Goal: Information Seeking & Learning: Learn about a topic

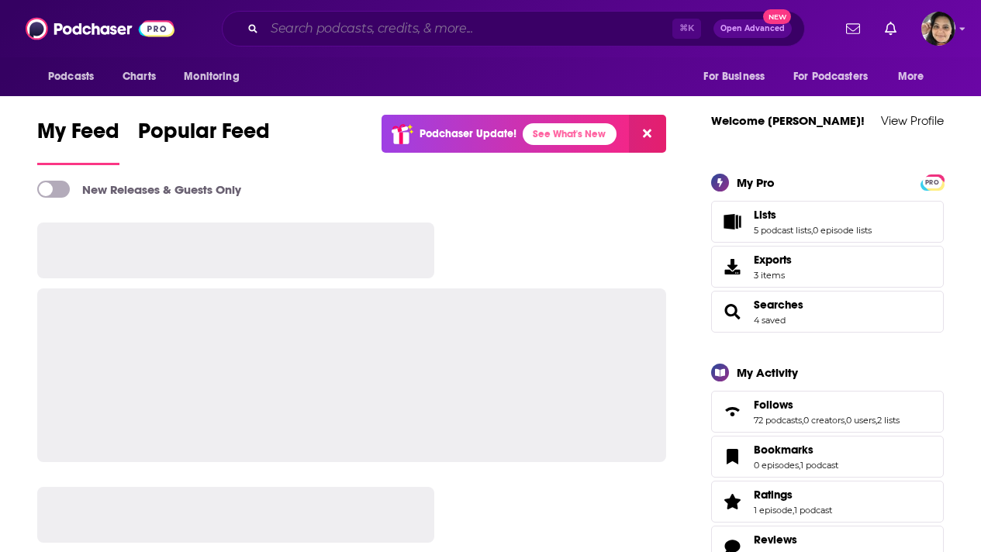
click at [516, 33] on input "Search podcasts, credits, & more..." at bounding box center [469, 28] width 408 height 25
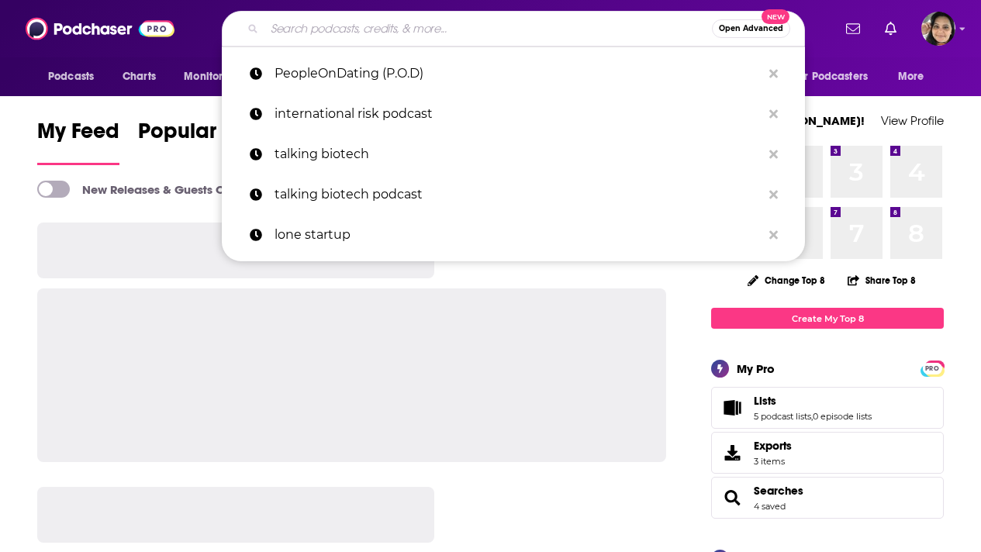
paste input "Leadership is Changing"
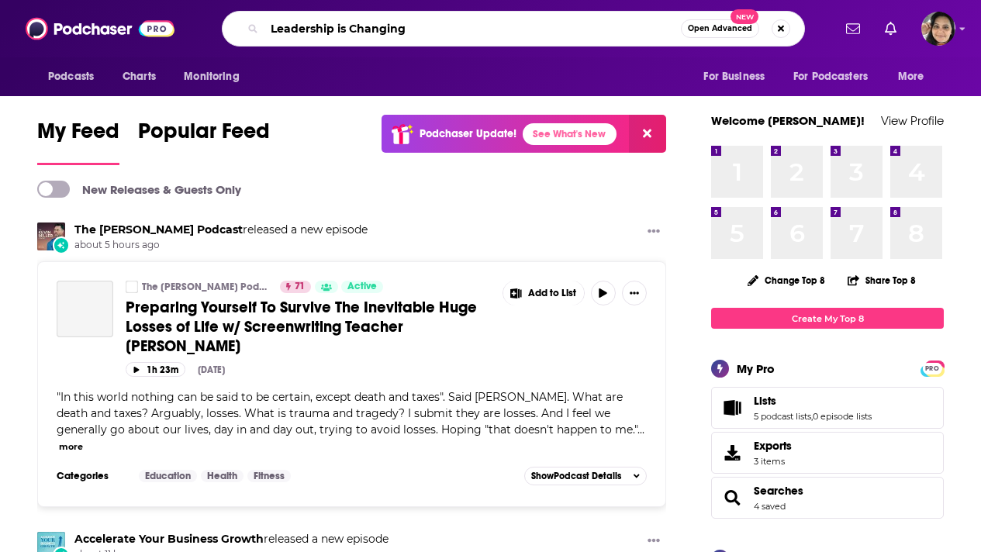
type input "Leadership is Changing"
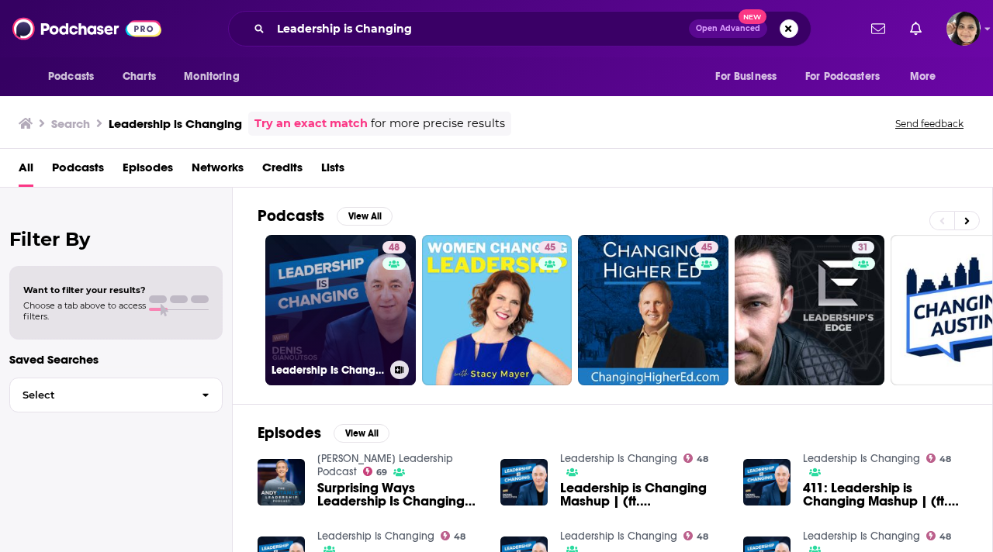
click at [329, 295] on link "48 Leadership Is Changing" at bounding box center [340, 310] width 150 height 150
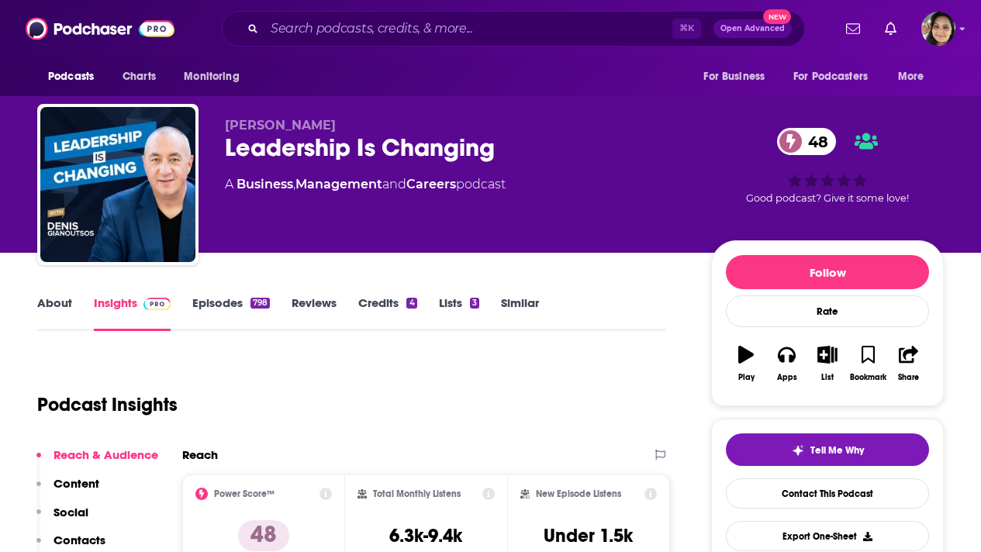
click at [229, 296] on link "Episodes 798" at bounding box center [231, 314] width 78 height 36
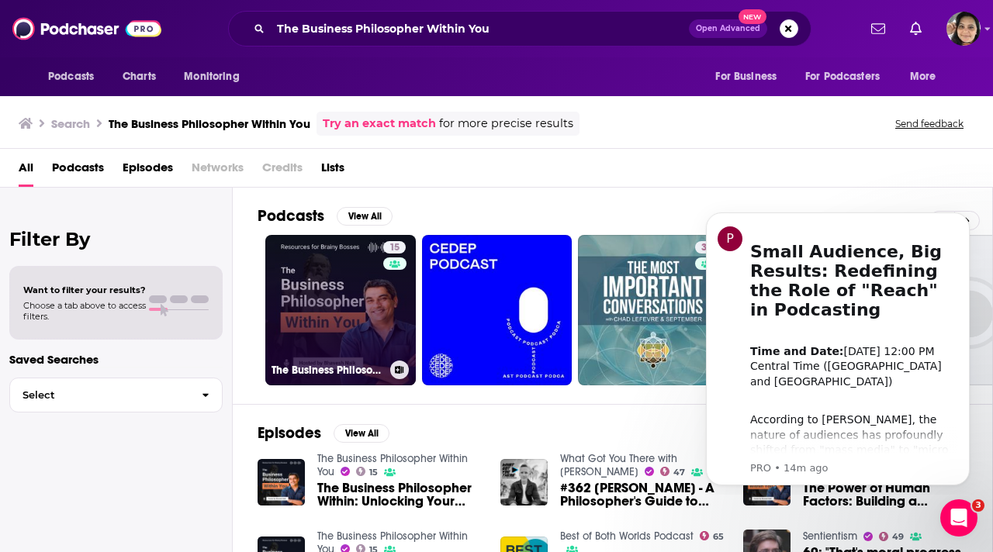
click at [332, 308] on link "15 The Business Philosopher Within You" at bounding box center [340, 310] width 150 height 150
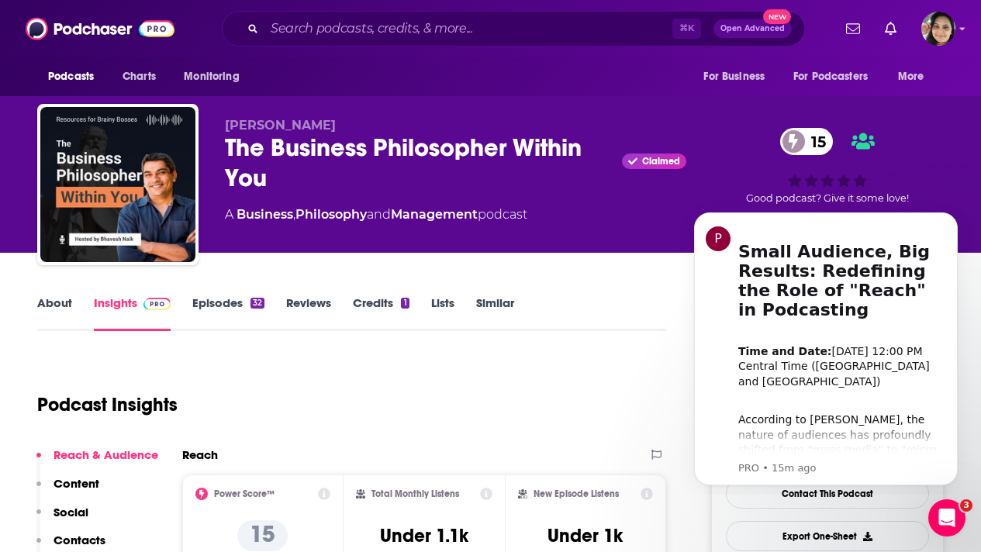
click at [217, 300] on link "Episodes 32" at bounding box center [228, 314] width 72 height 36
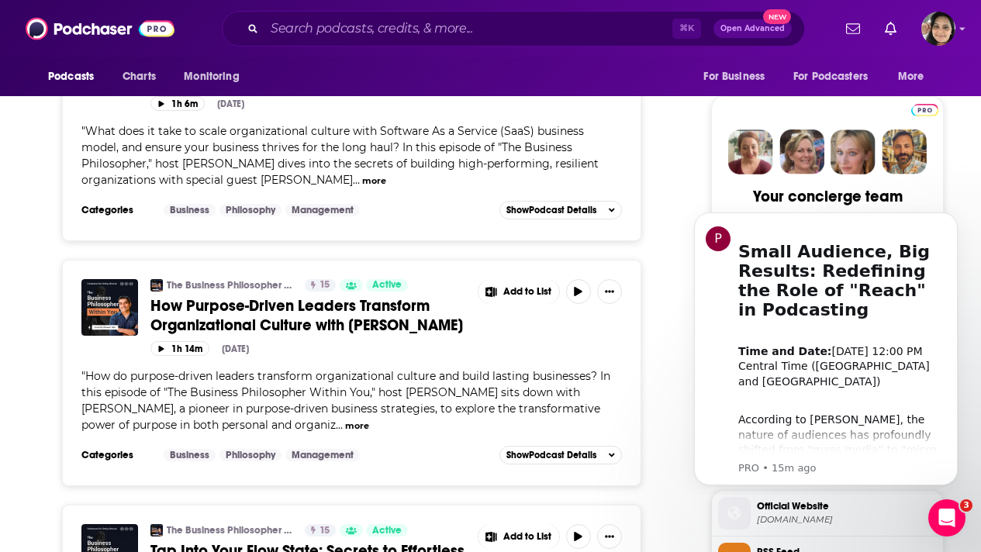
scroll to position [703, 0]
click at [342, 306] on span "How Purpose-Driven Leaders Transform Organizational Culture with [PERSON_NAME]" at bounding box center [306, 315] width 313 height 39
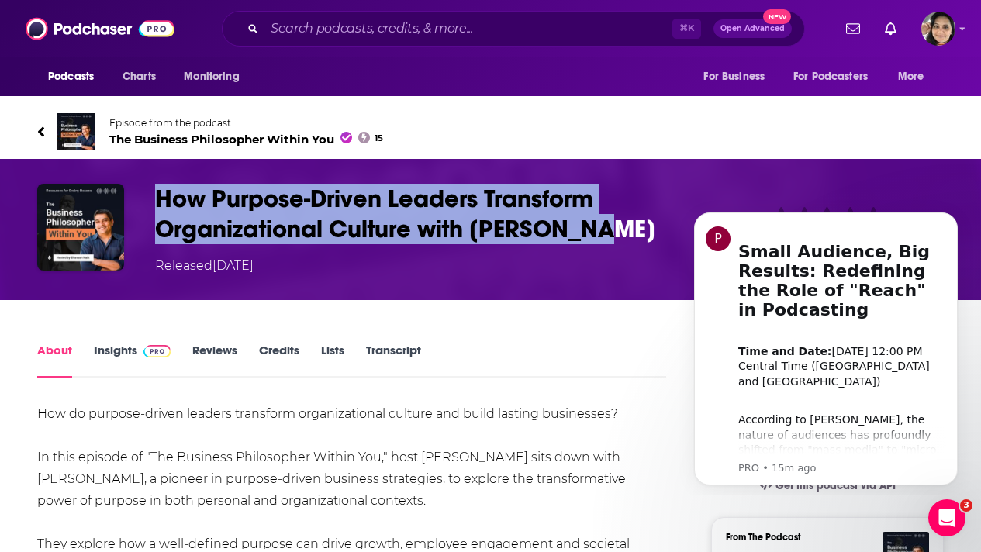
drag, startPoint x: 622, startPoint y: 227, endPoint x: 148, endPoint y: 199, distance: 474.9
click at [148, 199] on div "How Purpose-Driven Leaders Transform Organizational Culture with [PERSON_NAME] …" at bounding box center [490, 230] width 907 height 92
copy h1 "How Purpose-Driven Leaders Transform Organizational Culture with [PERSON_NAME]"
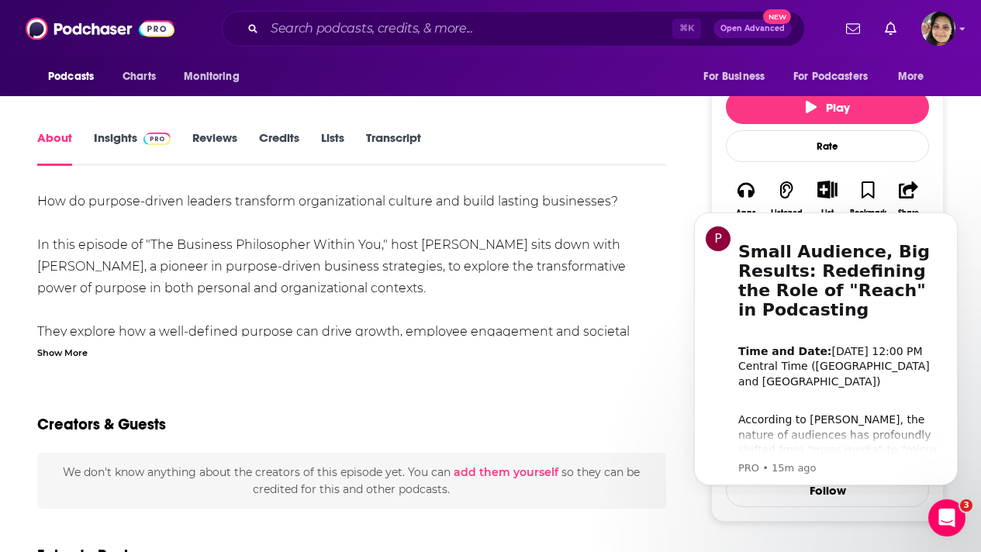
scroll to position [213, 0]
click at [87, 346] on div "Show More" at bounding box center [62, 351] width 50 height 15
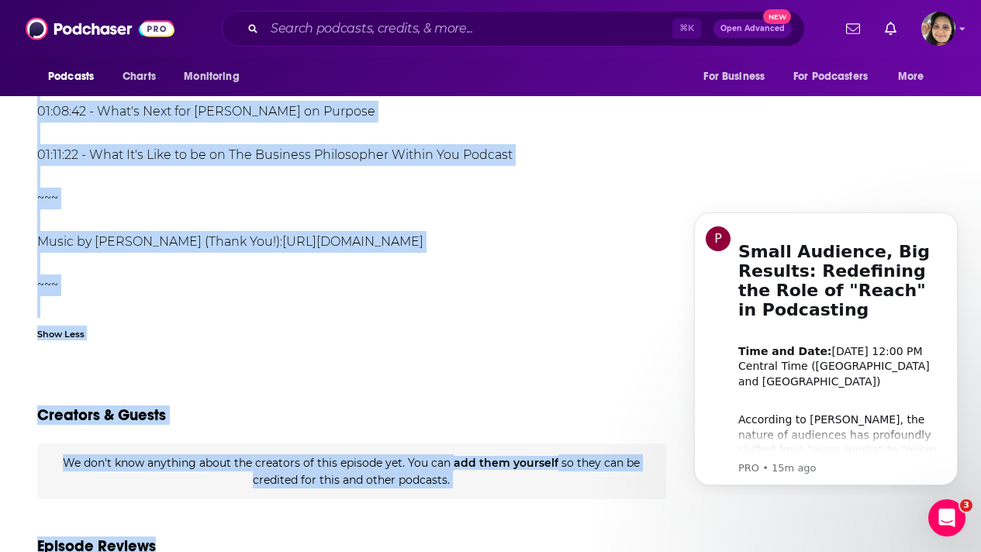
scroll to position [2075, 0]
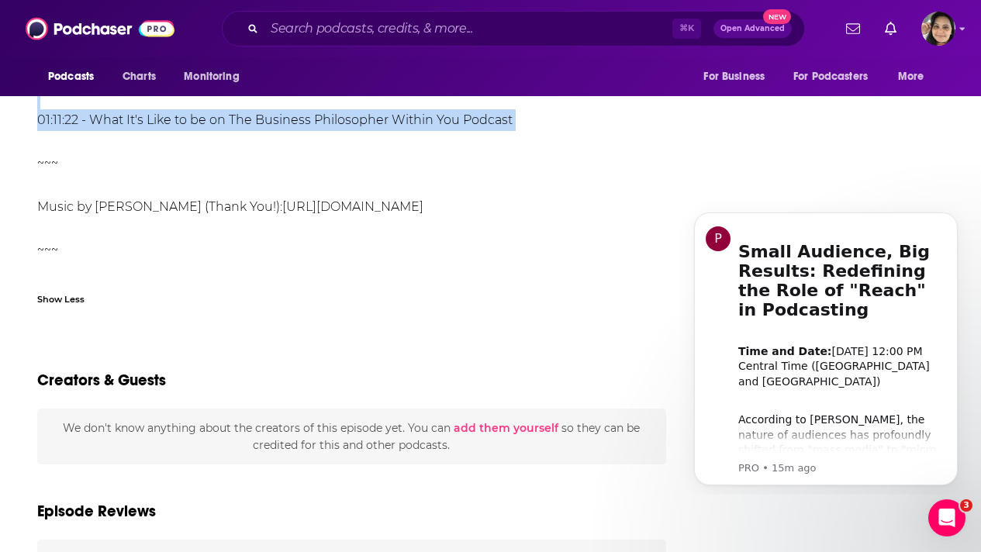
drag, startPoint x: 32, startPoint y: 192, endPoint x: 374, endPoint y: 126, distance: 348.3
copy div "How do purpose-driven leaders transform organizational culture and build lastin…"
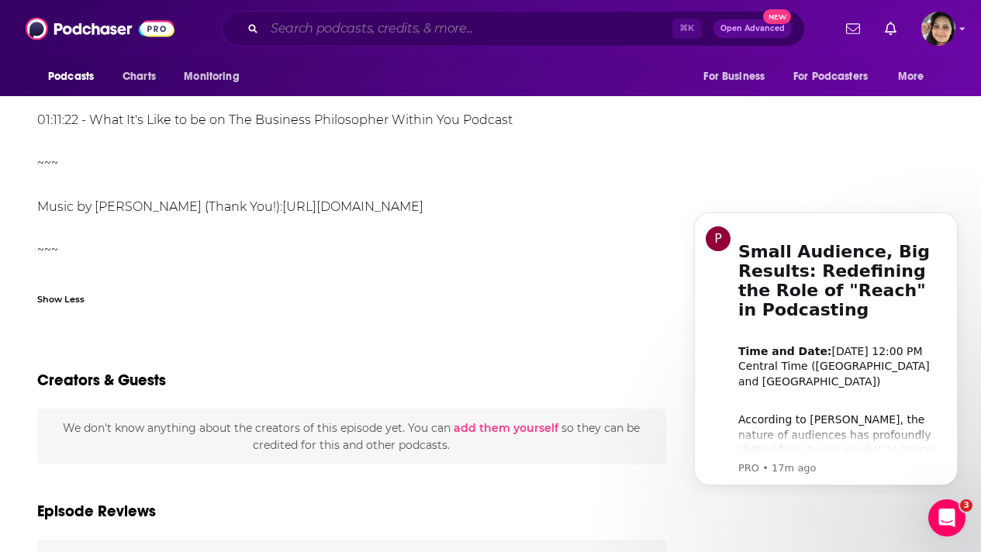
click at [469, 31] on input "Search podcasts, credits, & more..." at bounding box center [469, 28] width 408 height 25
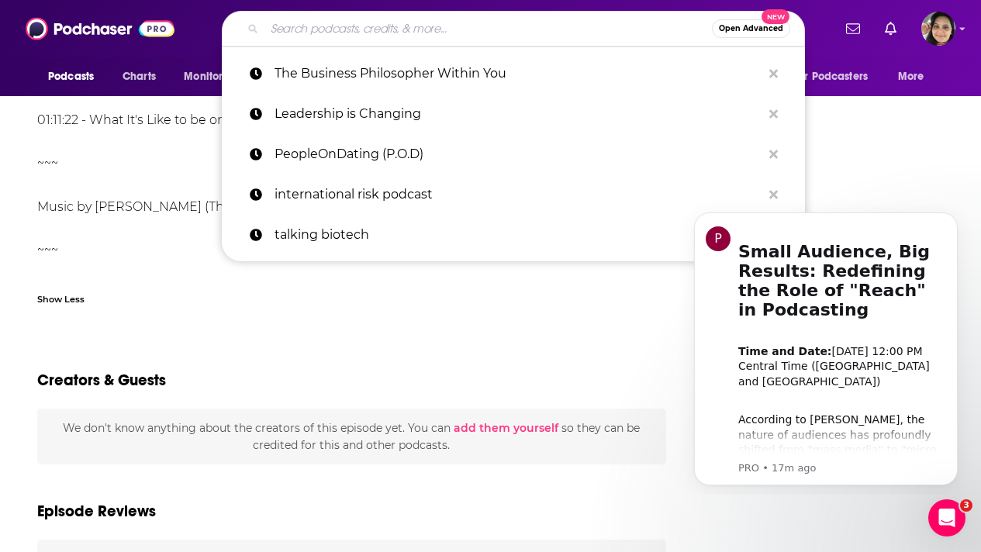
paste input "The Genius Scale Podcast"
type input "The Genius Scale Podcast"
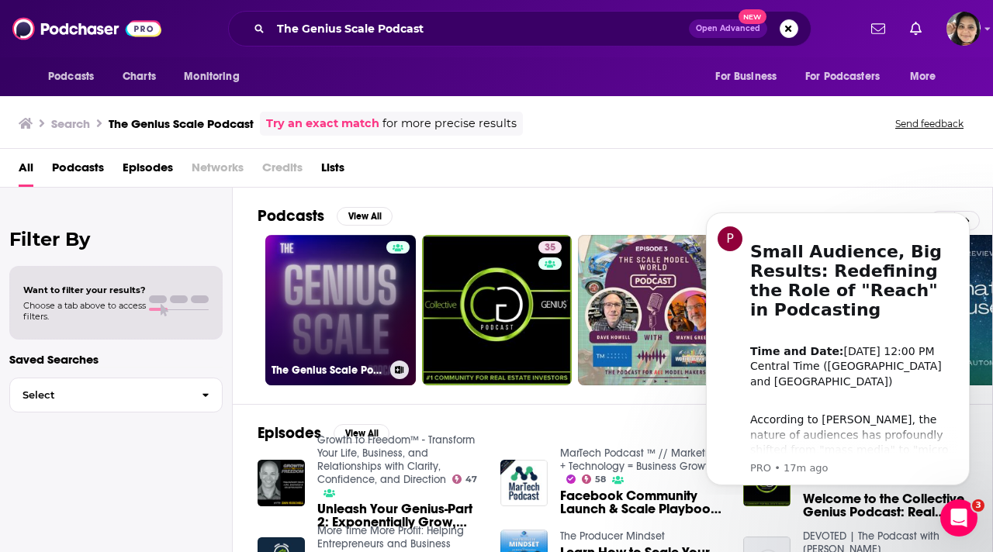
click at [306, 285] on link "The Genius Scale Podcast" at bounding box center [340, 310] width 150 height 150
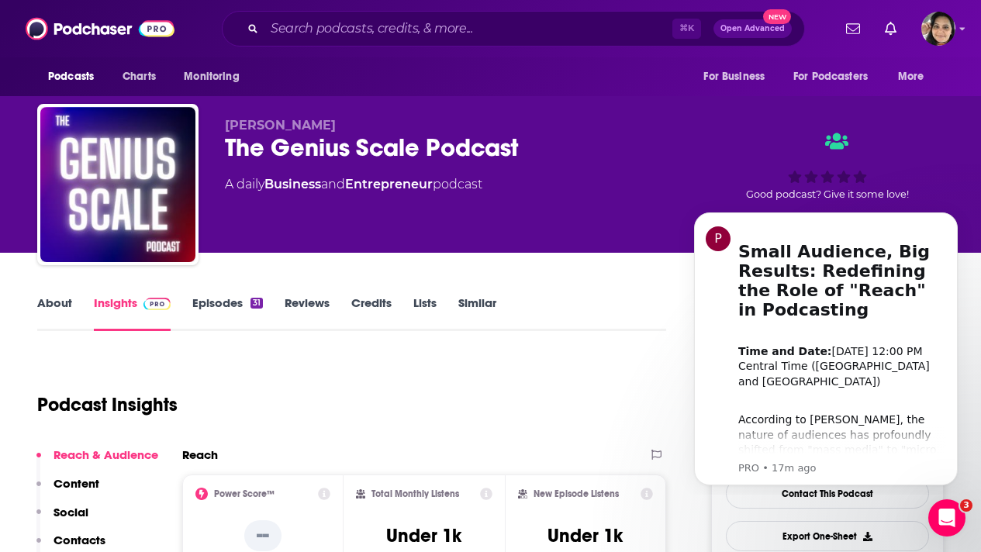
click at [50, 308] on link "About" at bounding box center [54, 314] width 35 height 36
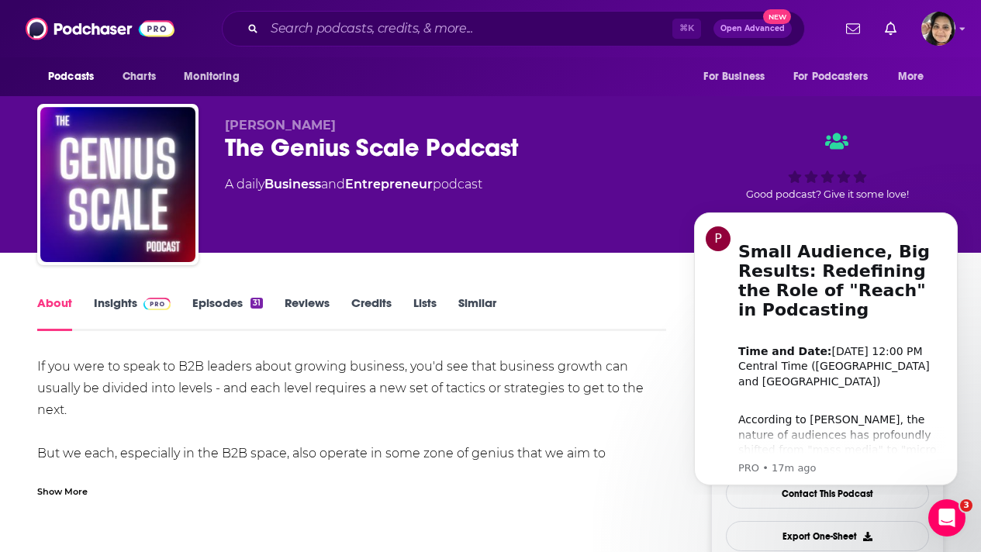
scroll to position [27, 0]
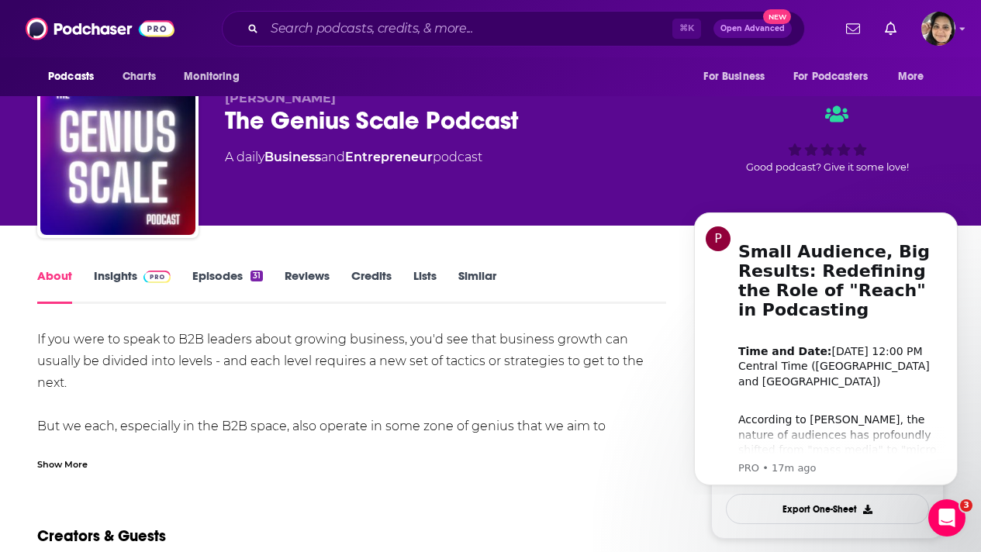
click at [212, 272] on link "Episodes 31" at bounding box center [227, 286] width 71 height 36
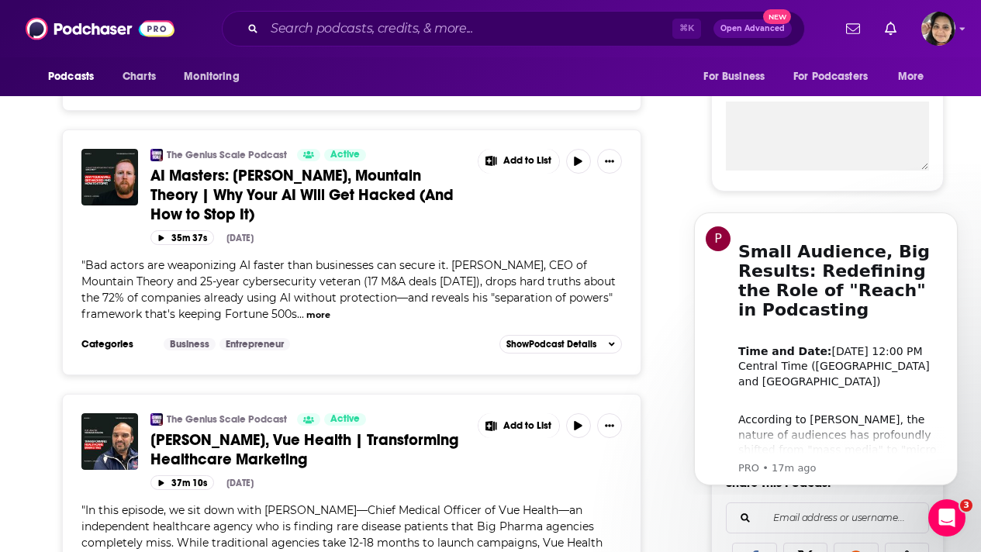
scroll to position [574, 0]
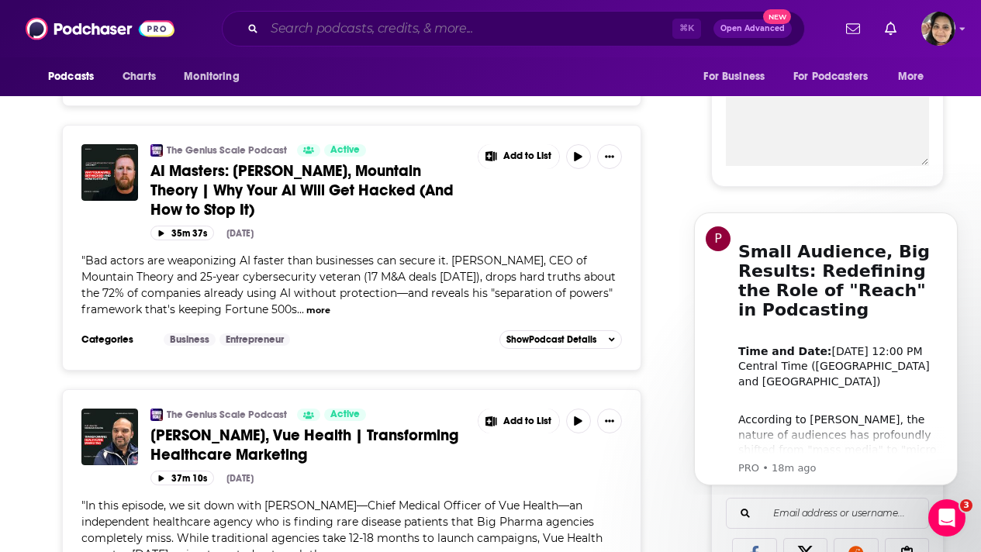
click at [337, 34] on input "Search podcasts, credits, & more..." at bounding box center [469, 28] width 408 height 25
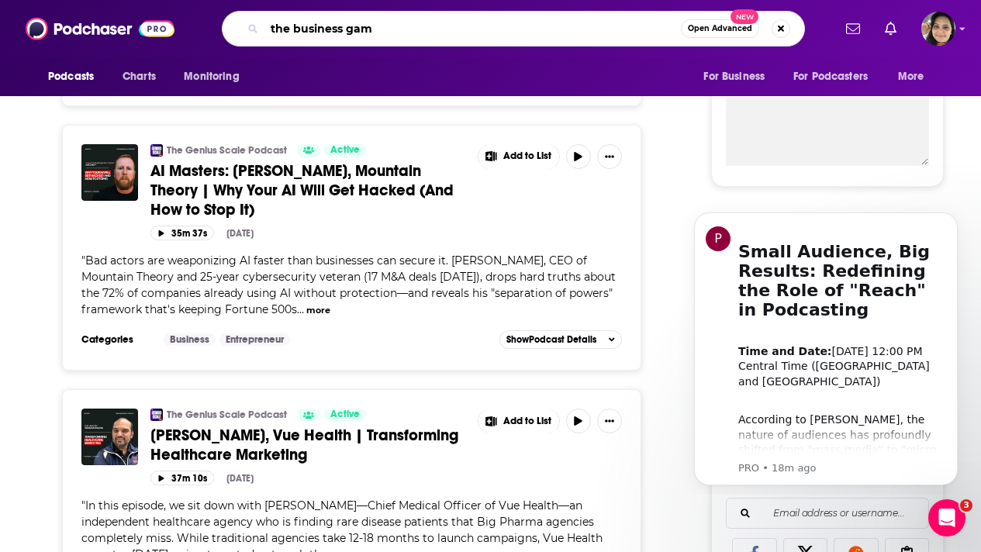
type input "the business game"
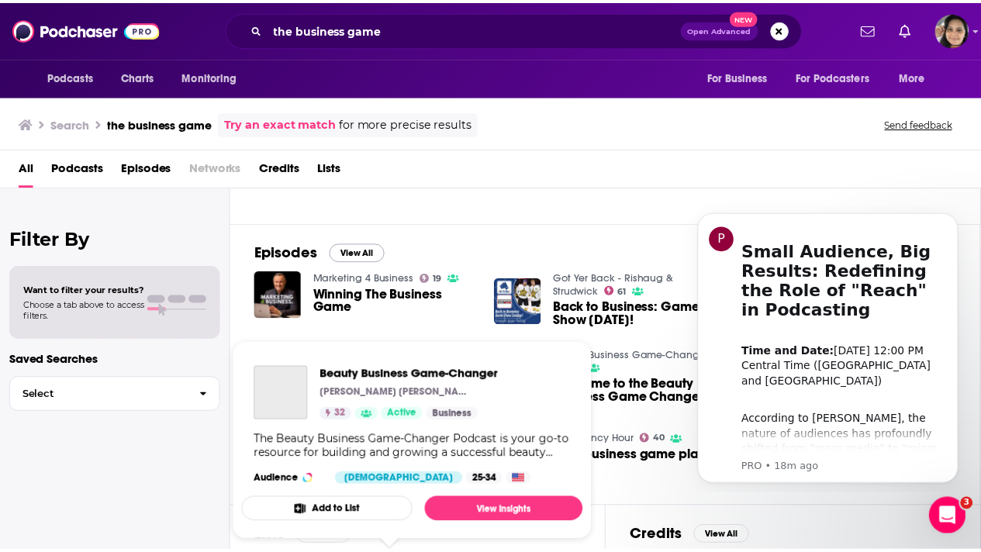
scroll to position [227, 0]
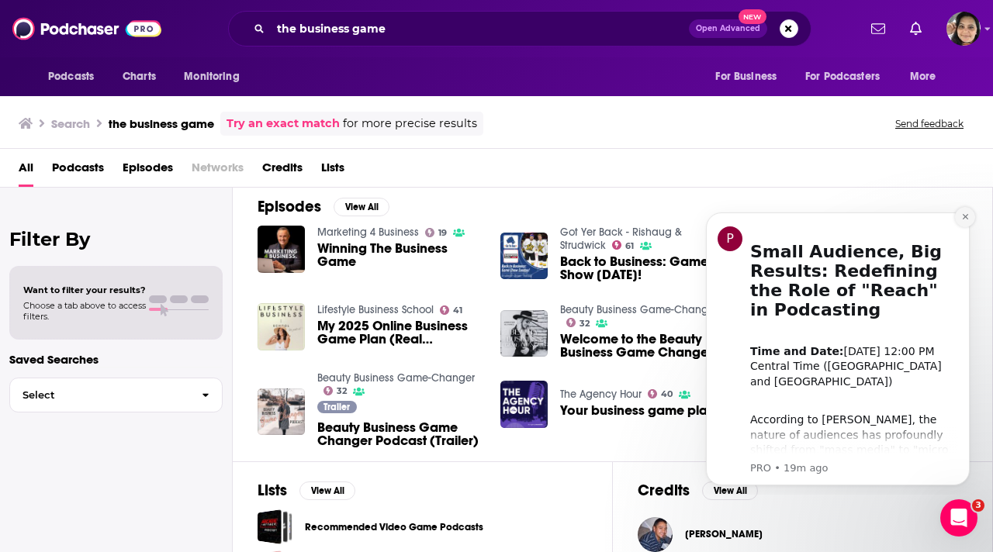
click at [963, 214] on icon "Dismiss notification" at bounding box center [964, 216] width 5 height 5
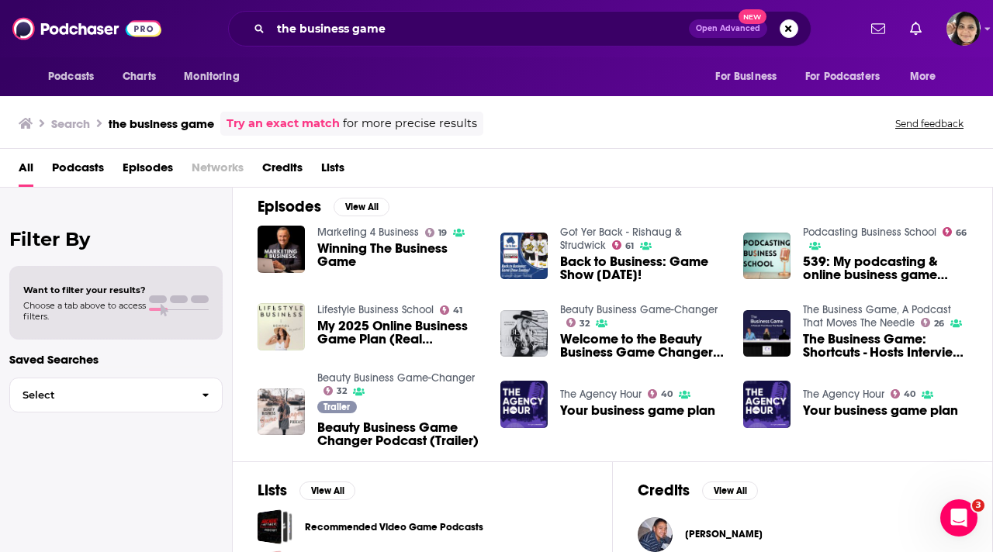
click at [842, 313] on link "The Business Game, A Podcast That Moves The Needle" at bounding box center [877, 316] width 148 height 26
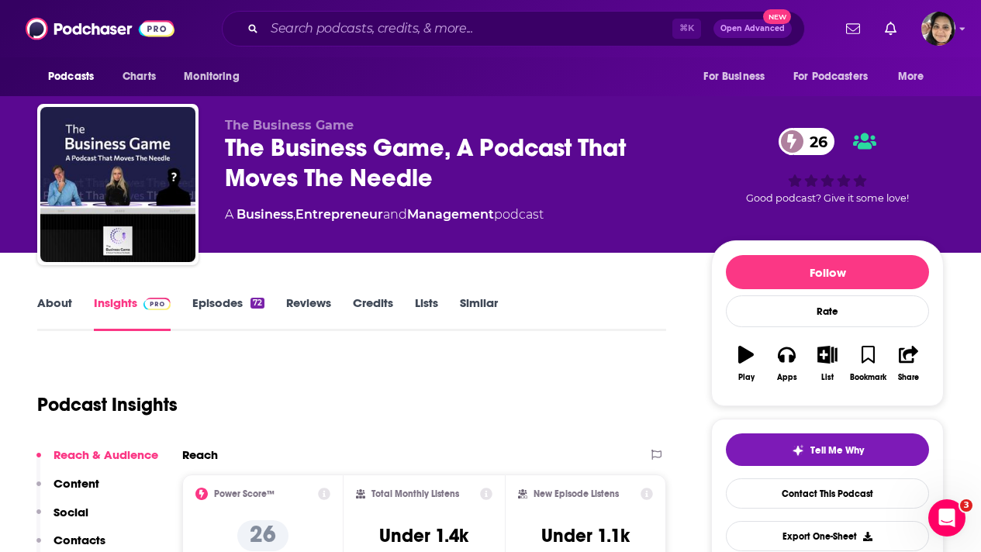
click at [230, 303] on link "Episodes 72" at bounding box center [228, 314] width 72 height 36
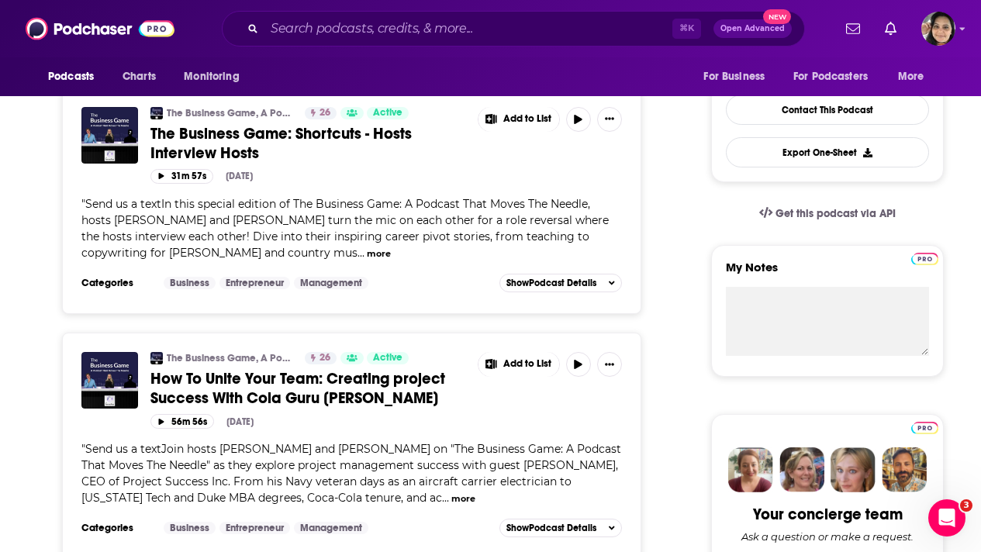
scroll to position [430, 0]
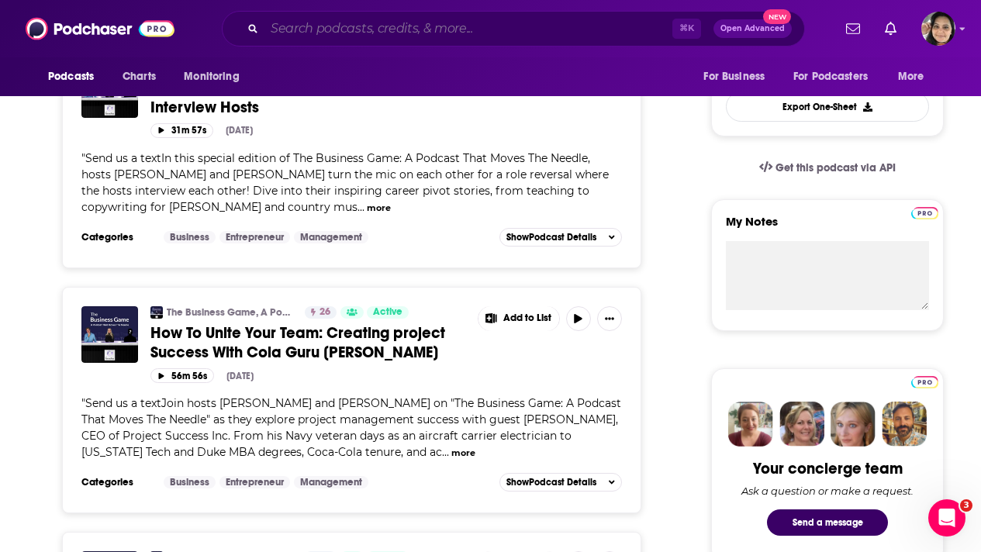
click at [517, 38] on input "Search podcasts, credits, & more..." at bounding box center [469, 28] width 408 height 25
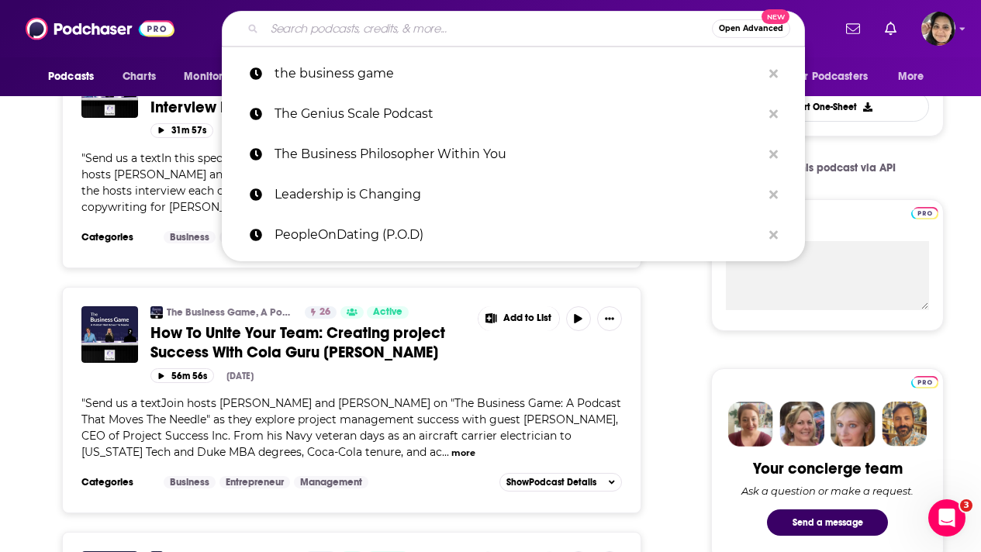
paste input "The Genius Scale Podcast"
type input "The Genius Scale Podcast"
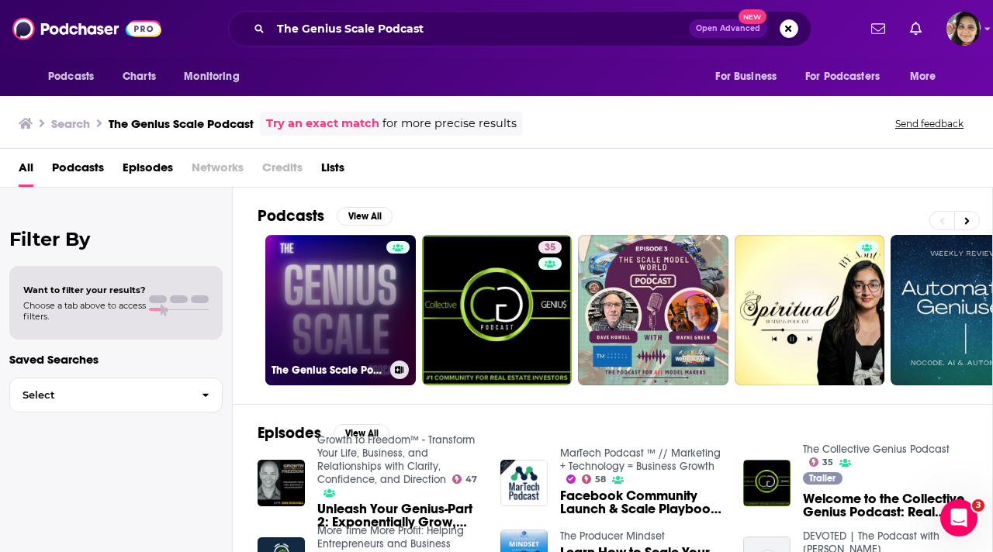
click at [341, 293] on link "The Genius Scale Podcast" at bounding box center [340, 310] width 150 height 150
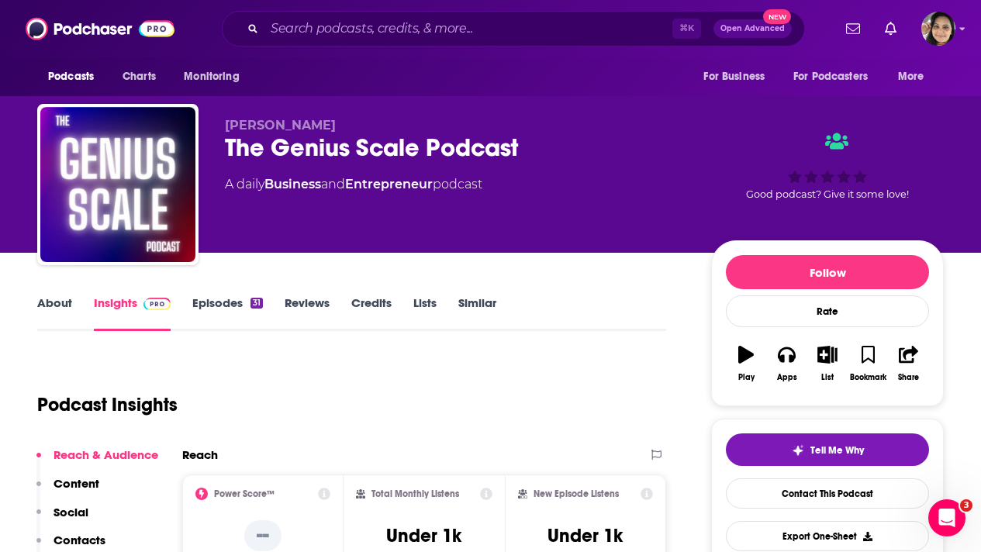
click at [217, 309] on link "Episodes 31" at bounding box center [227, 314] width 71 height 36
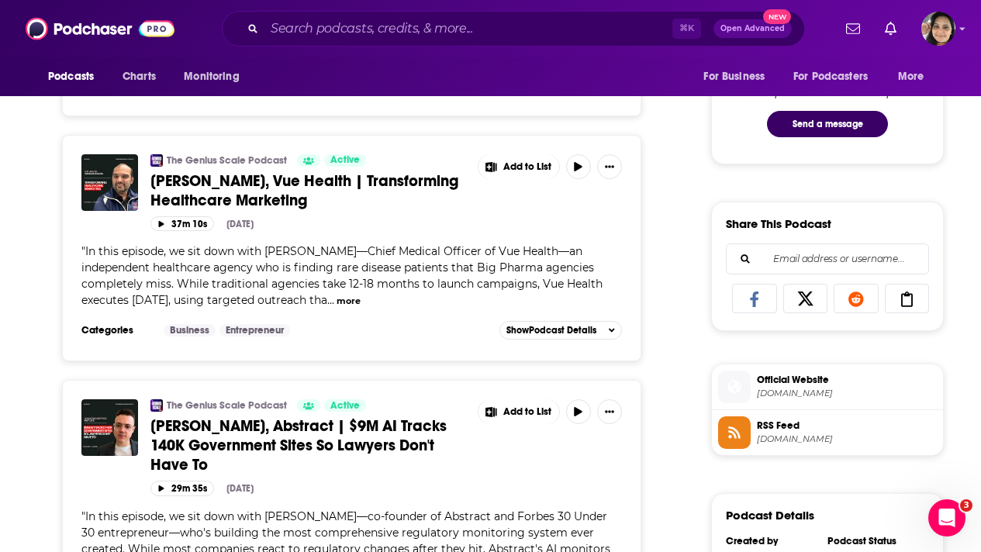
scroll to position [819, 0]
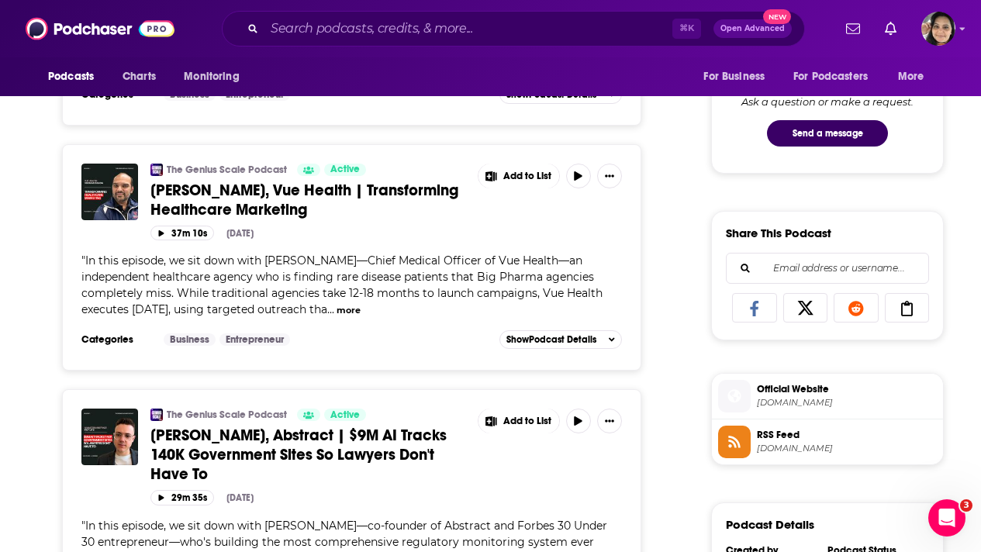
click at [364, 191] on span "[PERSON_NAME], Vue Health | Transforming Healthcare Marketing" at bounding box center [304, 200] width 308 height 39
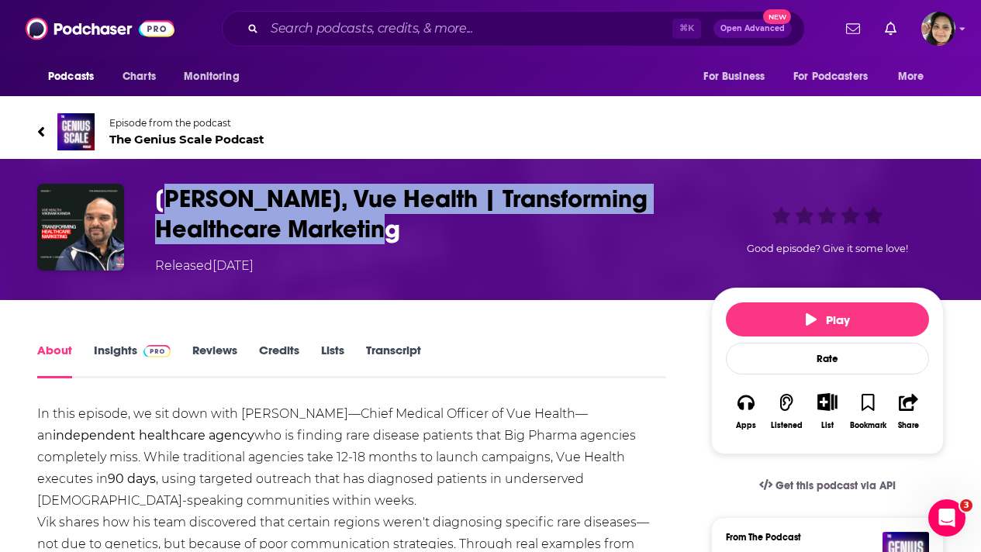
drag, startPoint x: 430, startPoint y: 234, endPoint x: 165, endPoint y: 197, distance: 267.1
click at [165, 197] on h1 "[PERSON_NAME], Vue Health | Transforming Healthcare Marketing" at bounding box center [420, 214] width 531 height 61
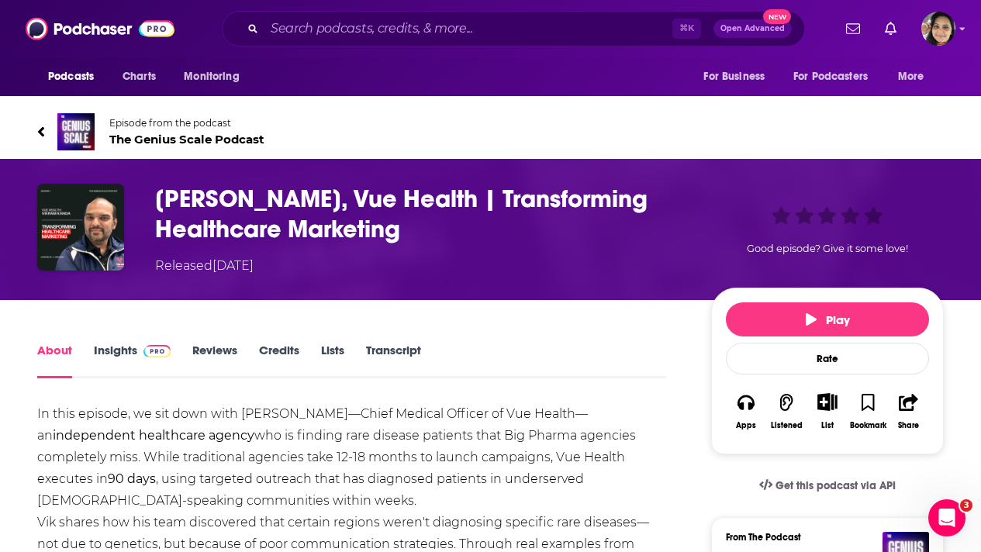
click at [155, 198] on h1 "[PERSON_NAME], Vue Health | Transforming Healthcare Marketing" at bounding box center [420, 214] width 531 height 61
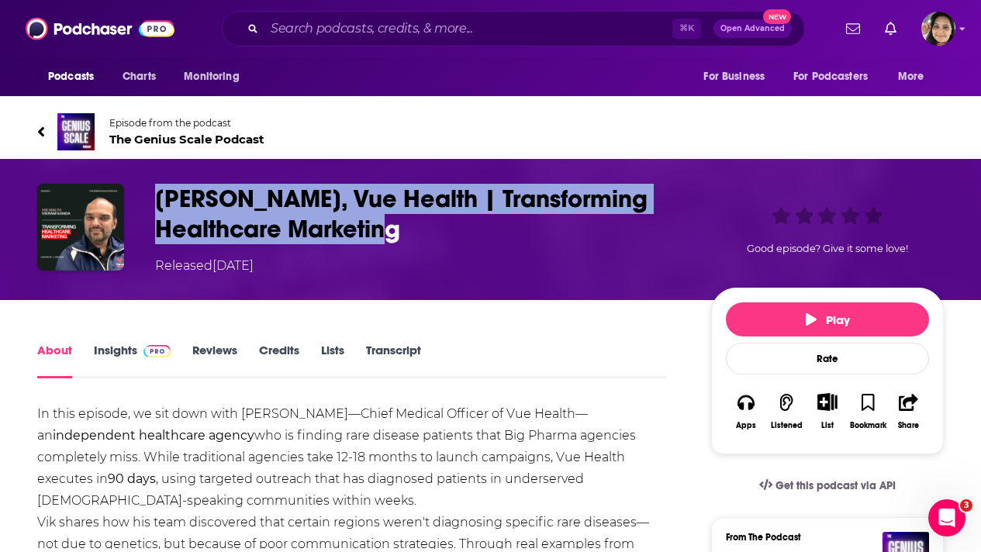
drag, startPoint x: 155, startPoint y: 198, endPoint x: 394, endPoint y: 229, distance: 240.9
click at [394, 230] on h1 "[PERSON_NAME], Vue Health | Transforming Healthcare Marketing" at bounding box center [420, 214] width 531 height 61
copy h1 "[PERSON_NAME], Vue Health | Transforming Healthcare Marketing"
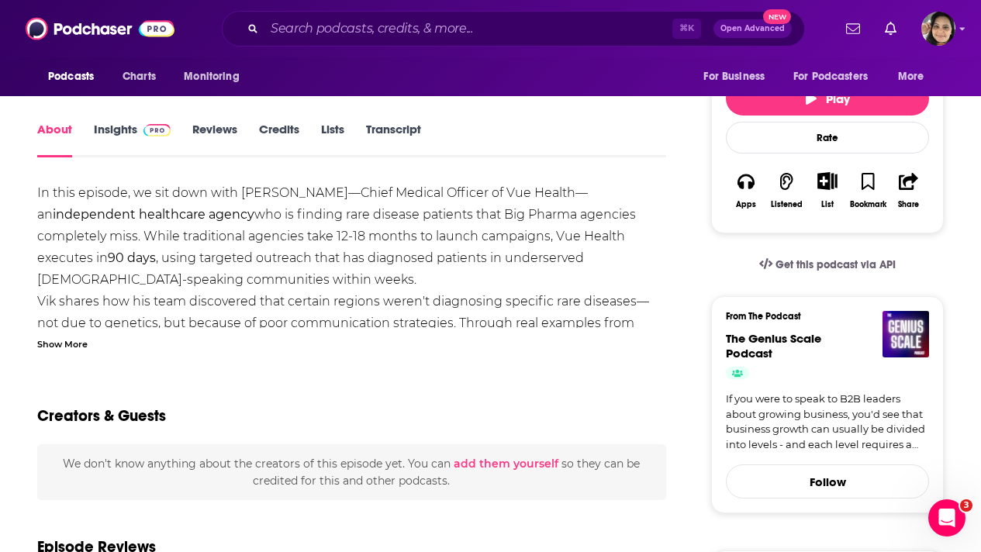
scroll to position [230, 0]
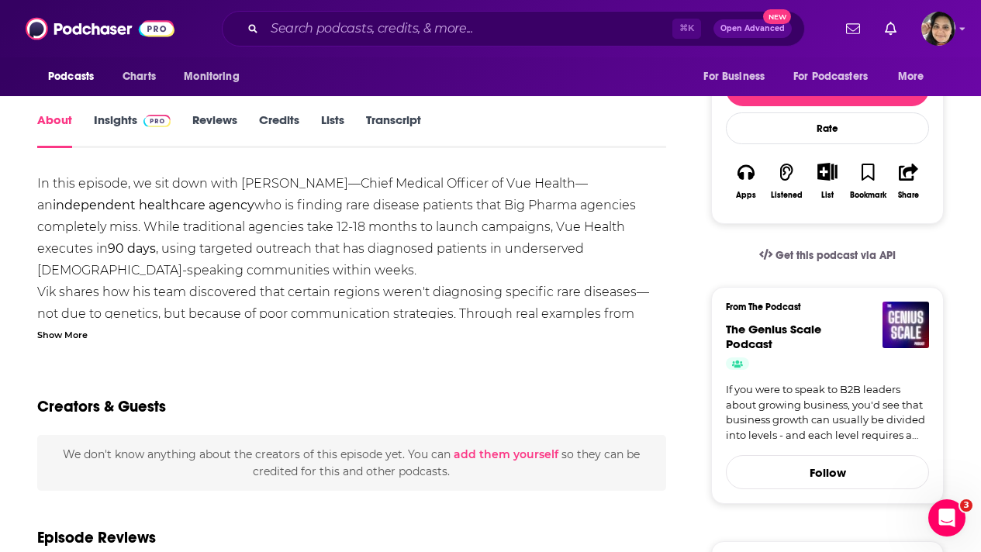
click at [79, 334] on div "Show More" at bounding box center [62, 334] width 50 height 15
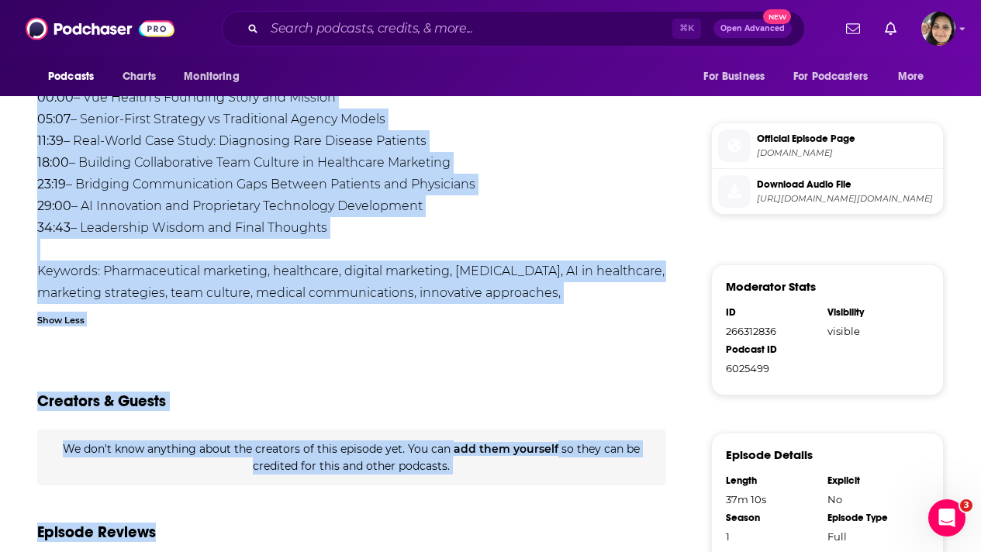
scroll to position [825, 0]
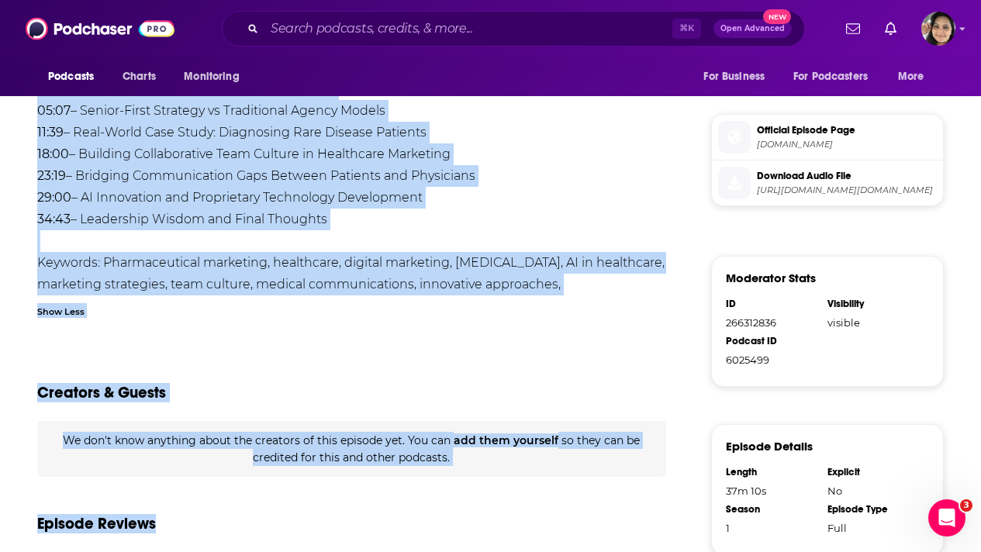
drag, startPoint x: 35, startPoint y: 185, endPoint x: 483, endPoint y: 228, distance: 449.7
click at [483, 228] on div "About Insights Reviews Credits Lists Transcript In this episode, we sit down wi…" at bounding box center [361, 111] width 699 height 1190
copy div "Lo ipsu dolorsi, am con adip elit Seddoe Tempo—Incid Utlabor Etdolor ma Ali Eni…"
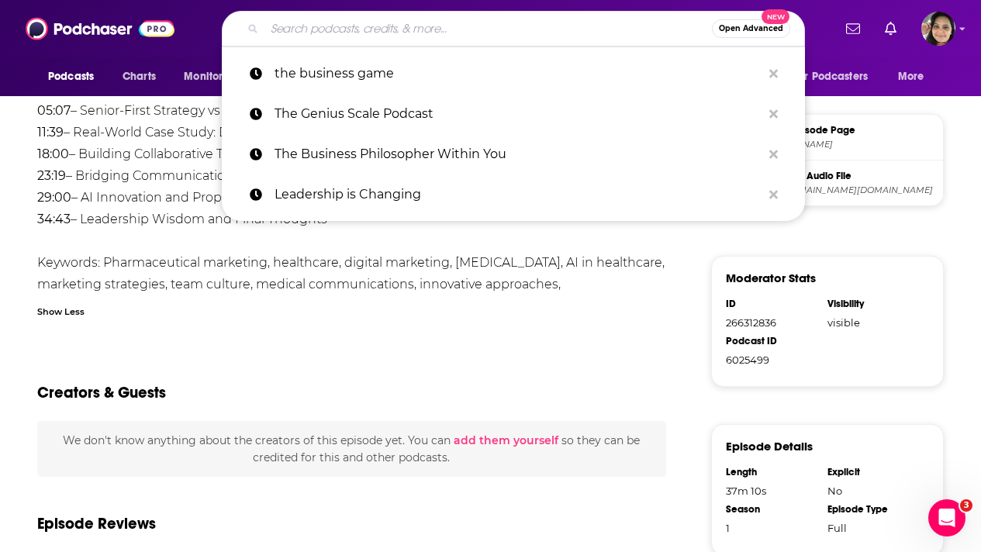
click at [487, 28] on input "Search podcasts, credits, & more..." at bounding box center [489, 28] width 448 height 25
paste input "The Art Of Entrepreneurship"
type input "The Art Of Entrepreneurship"
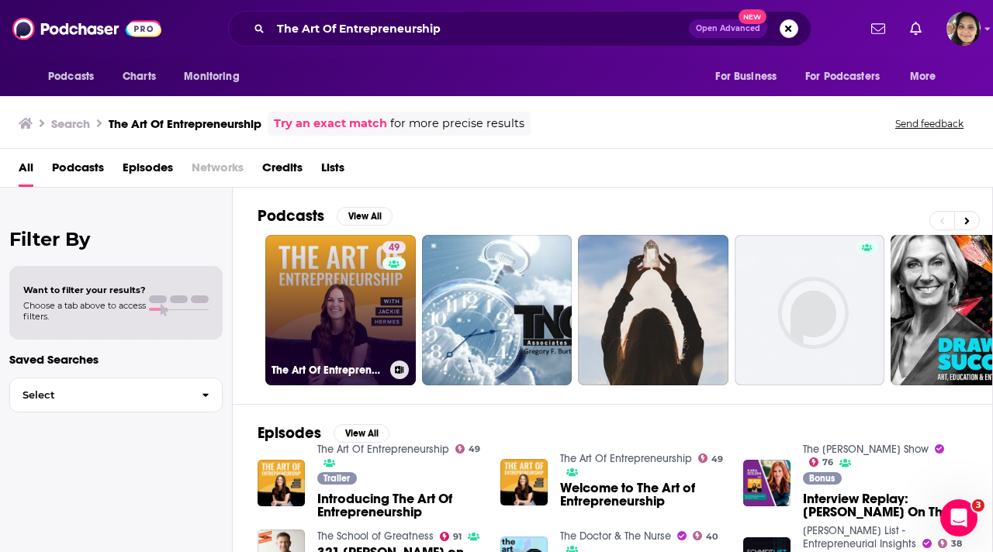
click at [323, 297] on link "49 The Art Of Entrepreneurship" at bounding box center [340, 310] width 150 height 150
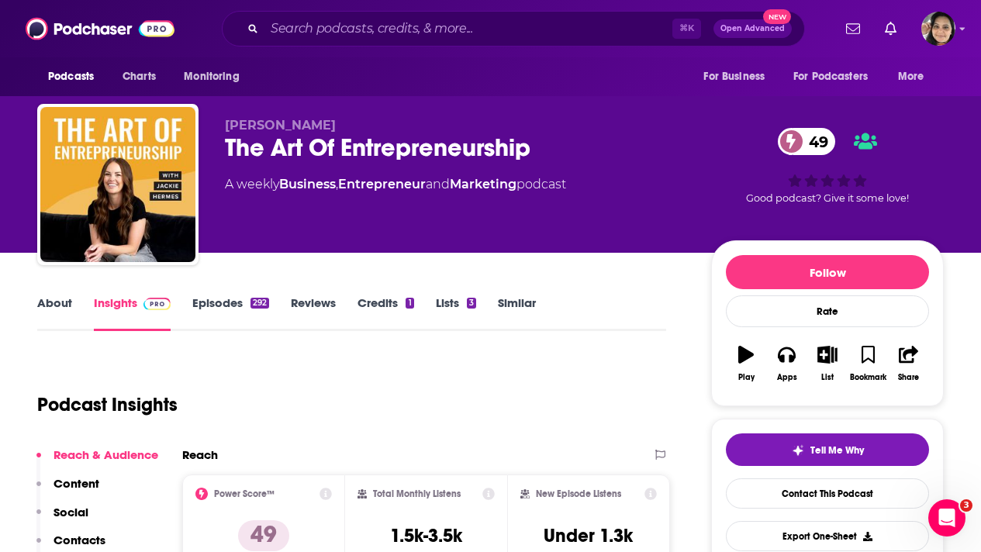
click at [213, 310] on link "Episodes 292" at bounding box center [230, 314] width 77 height 36
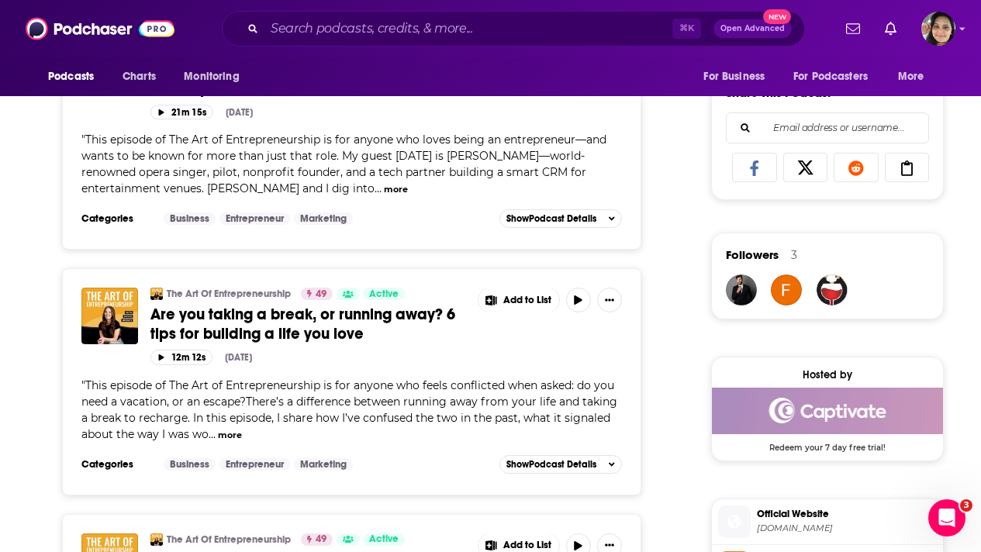
scroll to position [1162, 0]
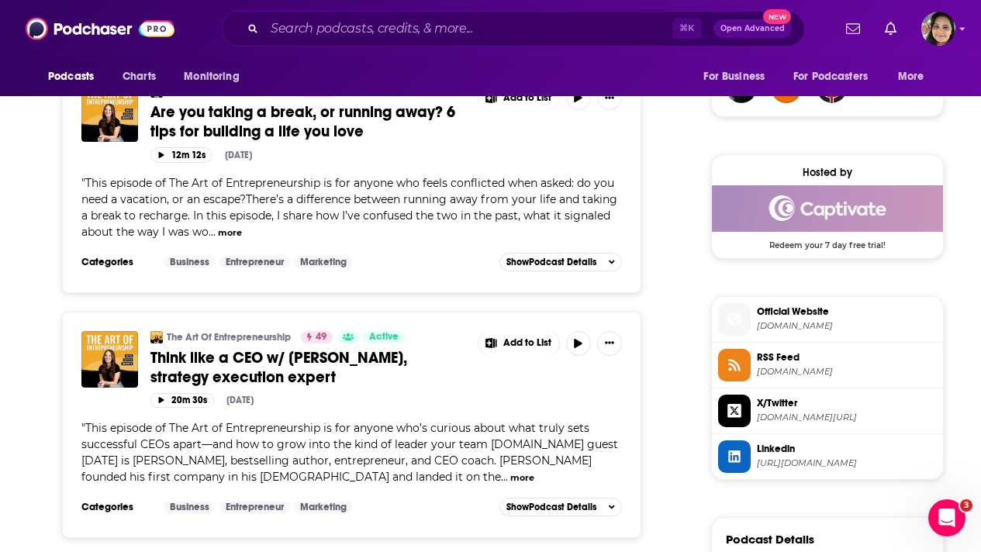
click at [365, 348] on span "Think like a CEO w/ [PERSON_NAME], strategy execution expert" at bounding box center [278, 367] width 257 height 39
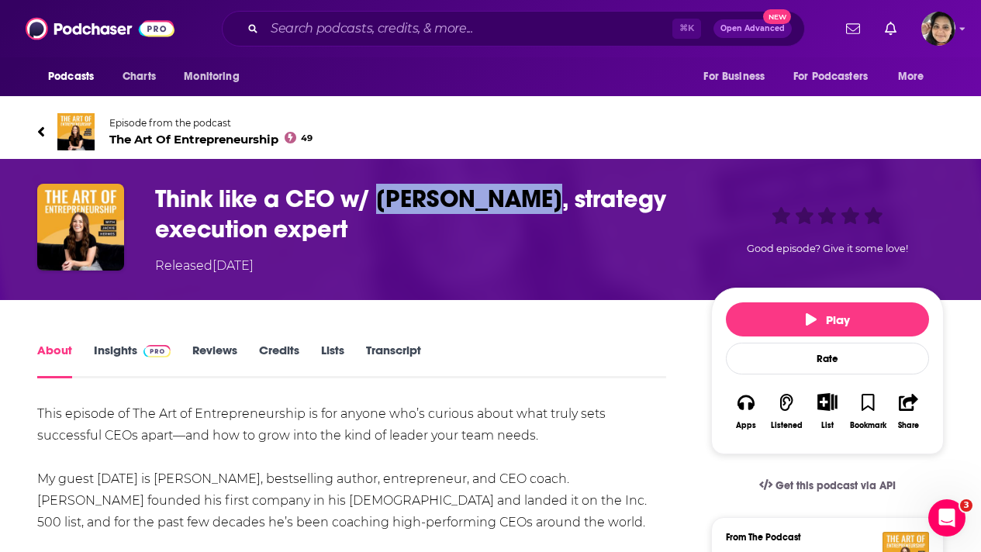
drag, startPoint x: 532, startPoint y: 197, endPoint x: 376, endPoint y: 206, distance: 156.2
click at [376, 206] on h1 "Think like a CEO w/ [PERSON_NAME], strategy execution expert" at bounding box center [420, 214] width 531 height 61
copy h1 "[PERSON_NAME]"
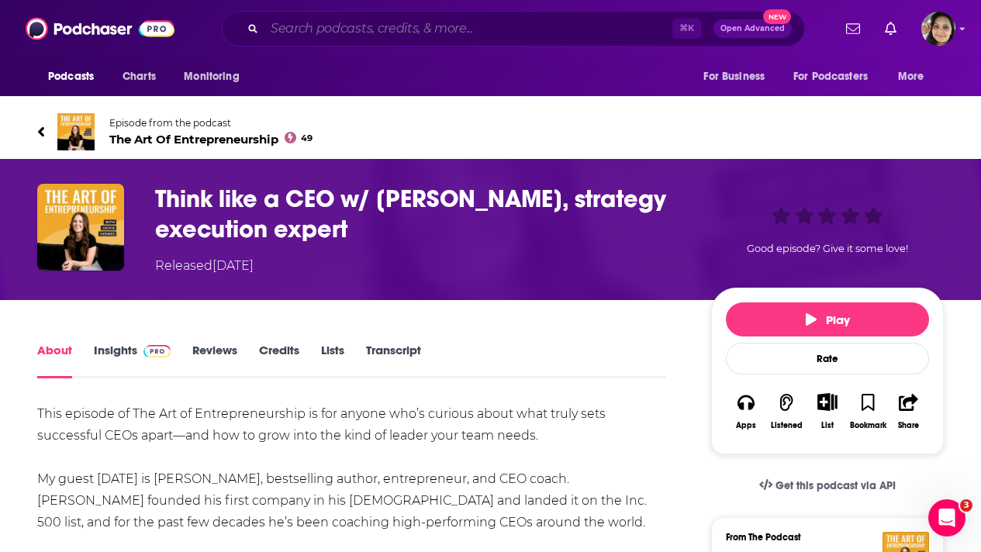
click at [439, 33] on input "Search podcasts, credits, & more..." at bounding box center [469, 28] width 408 height 25
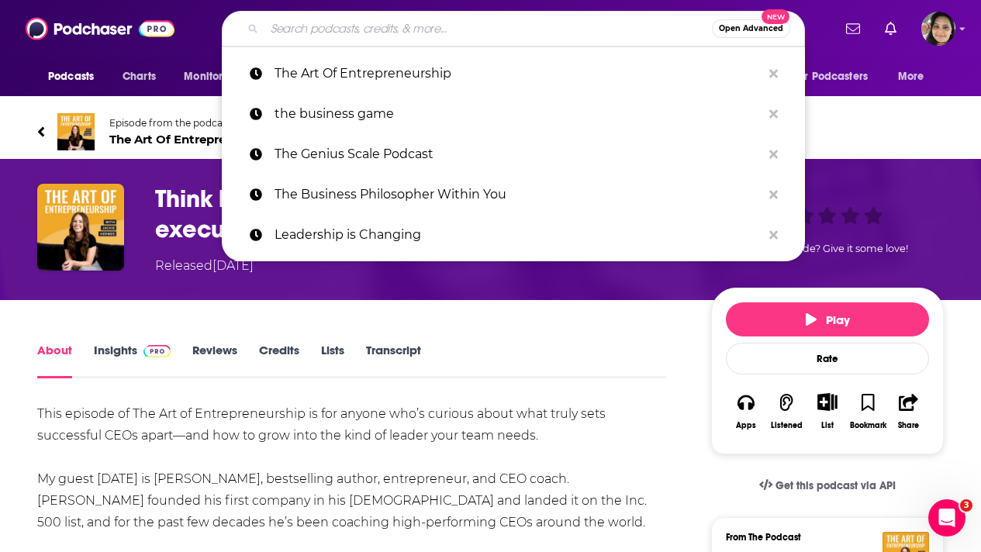
paste input "[PERSON_NAME] Unplugged"
type input "[PERSON_NAME] Unplugged"
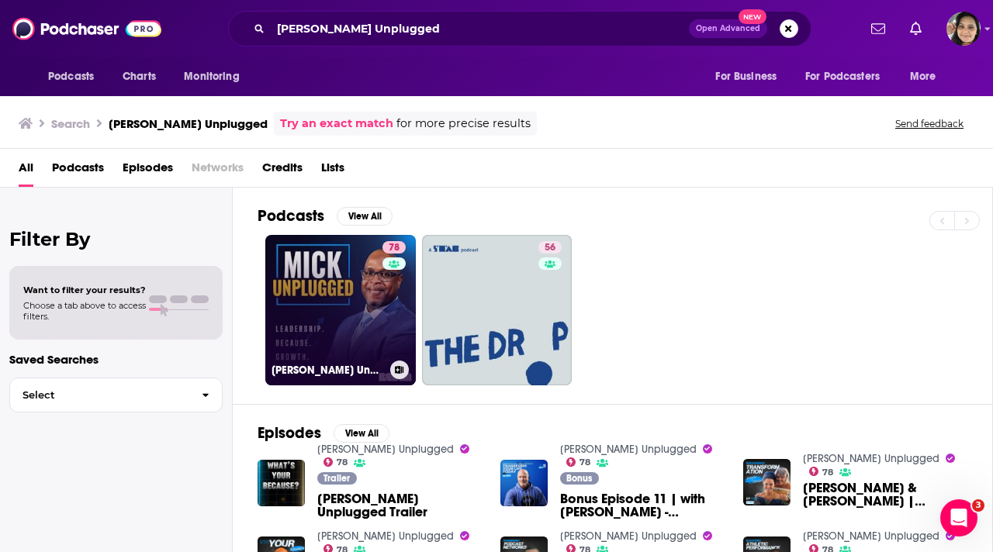
click at [327, 310] on link "78 [PERSON_NAME] Unplugged" at bounding box center [340, 310] width 150 height 150
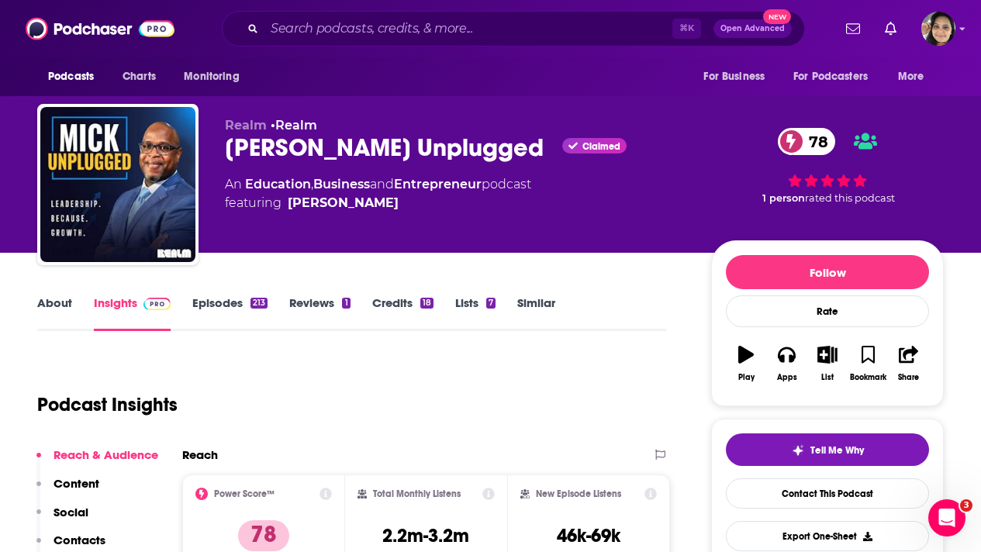
click at [218, 304] on link "Episodes 213" at bounding box center [229, 314] width 75 height 36
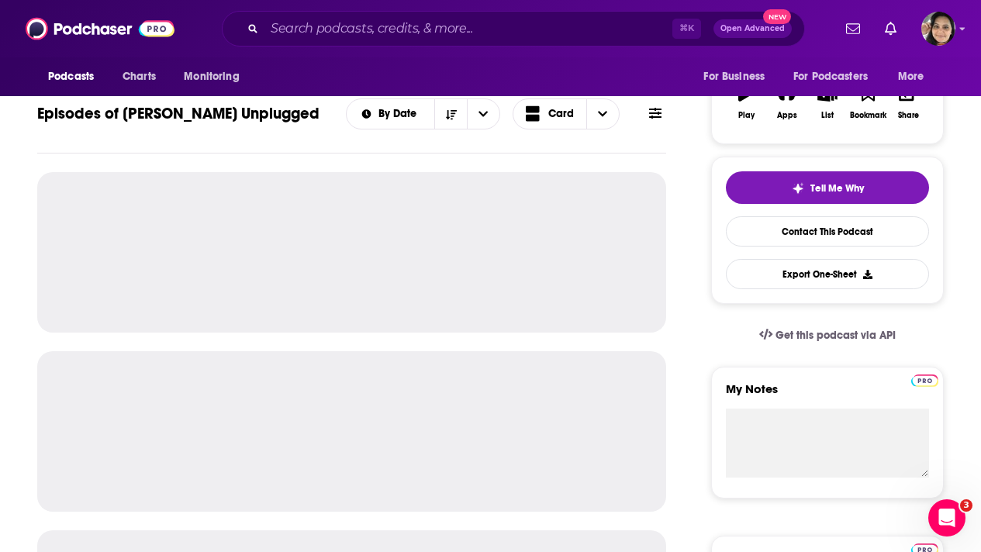
scroll to position [273, 0]
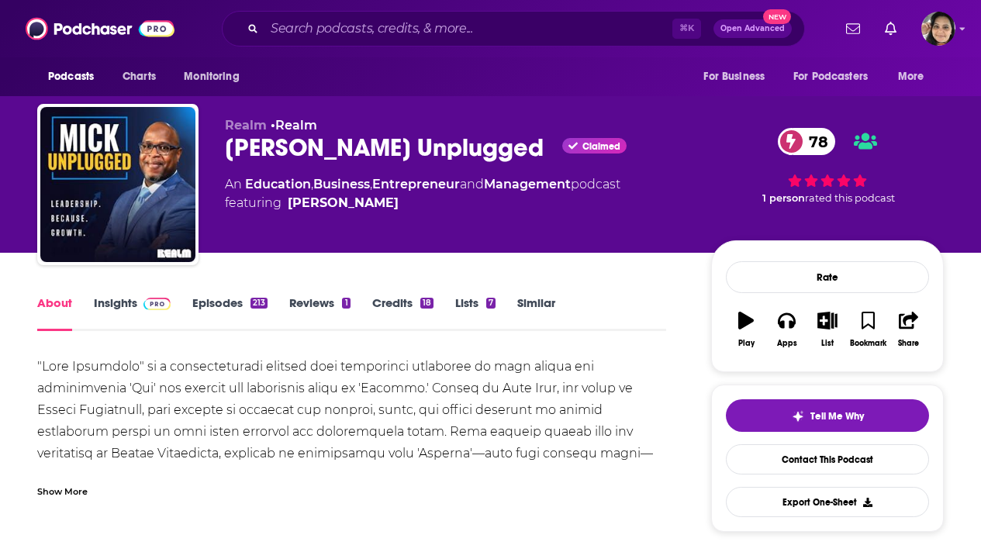
scroll to position [35, 0]
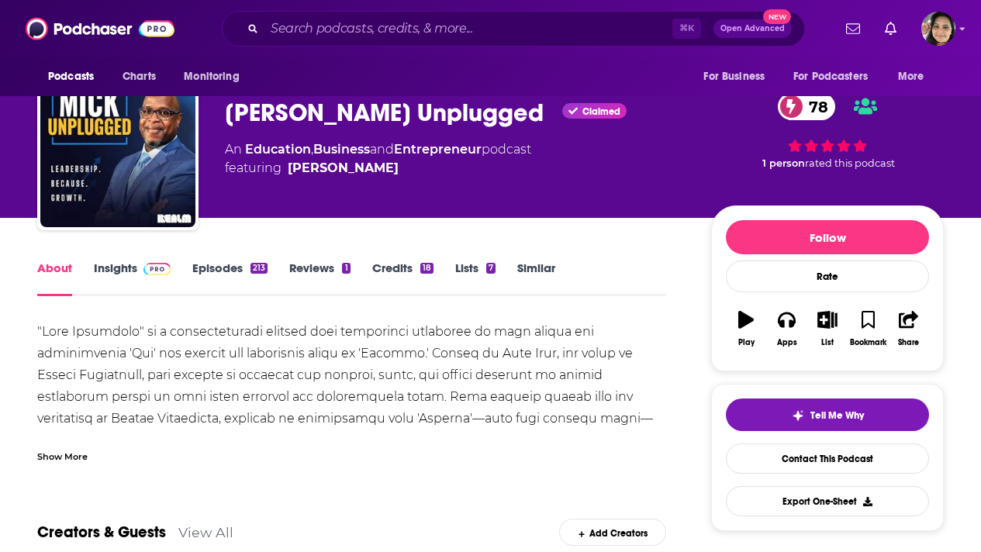
click at [218, 263] on link "Episodes 213" at bounding box center [229, 279] width 75 height 36
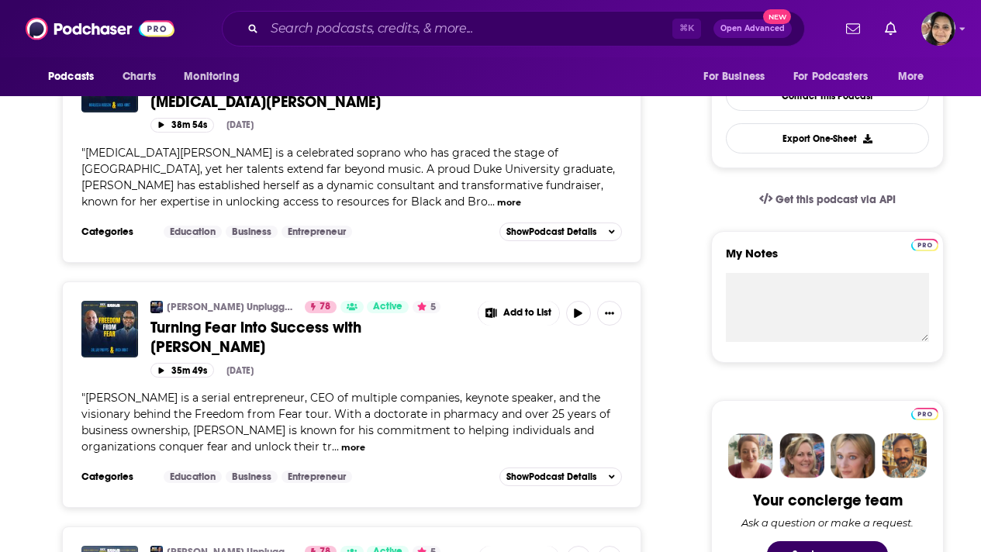
scroll to position [401, 0]
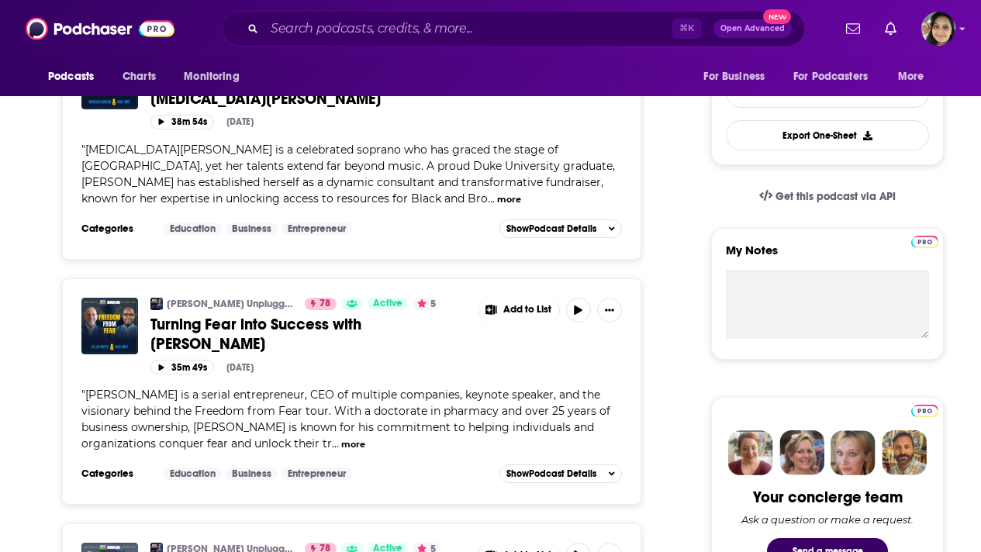
click at [362, 327] on span "Turning Fear into Success with Dr. Jay Phipps" at bounding box center [255, 334] width 211 height 39
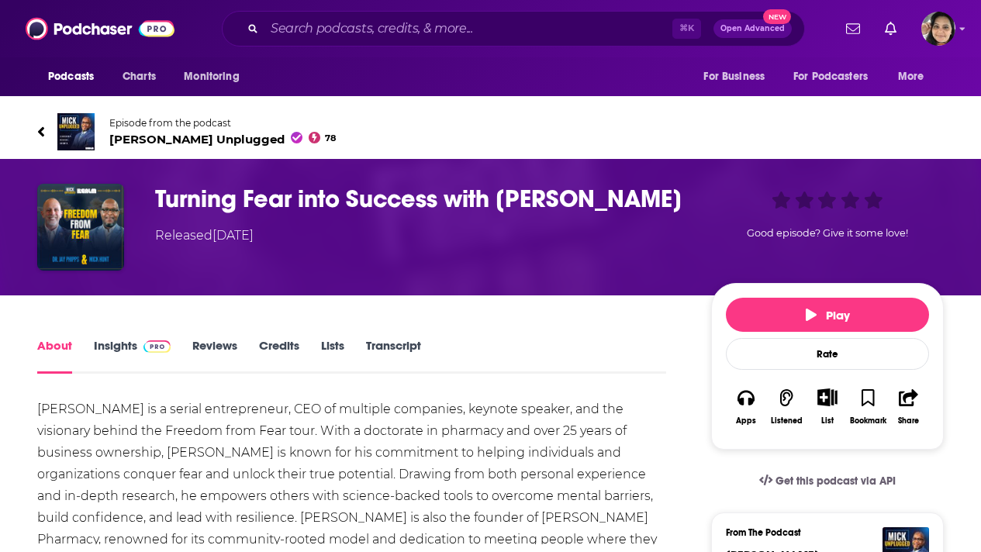
drag, startPoint x: 659, startPoint y: 202, endPoint x: 147, endPoint y: 200, distance: 512.0
click at [147, 200] on div "Turning Fear into Success with Dr. Jay Phipps Released Saturday, 27th September…" at bounding box center [490, 227] width 907 height 87
copy h1 "Turning Fear into Success with Dr. Jay Phipps"
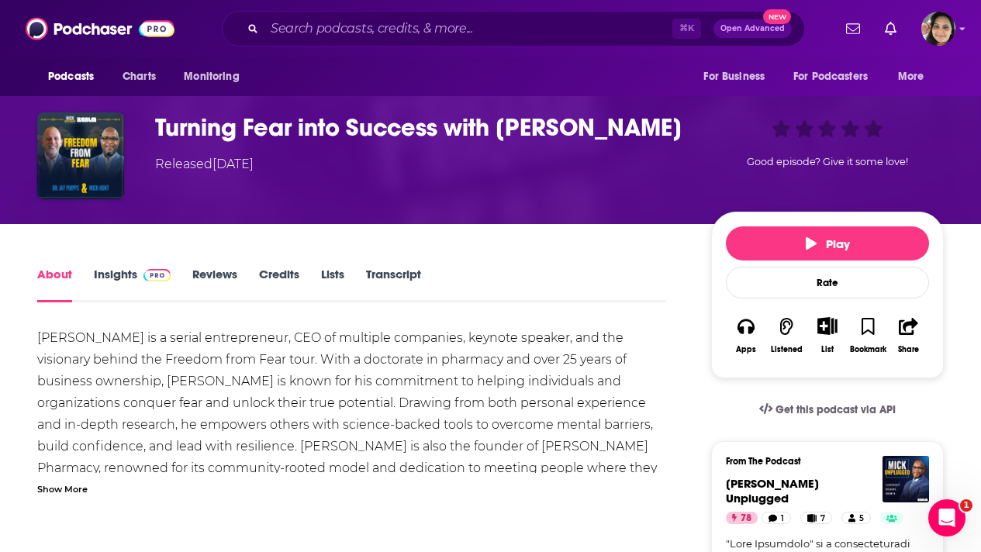
scroll to position [249, 0]
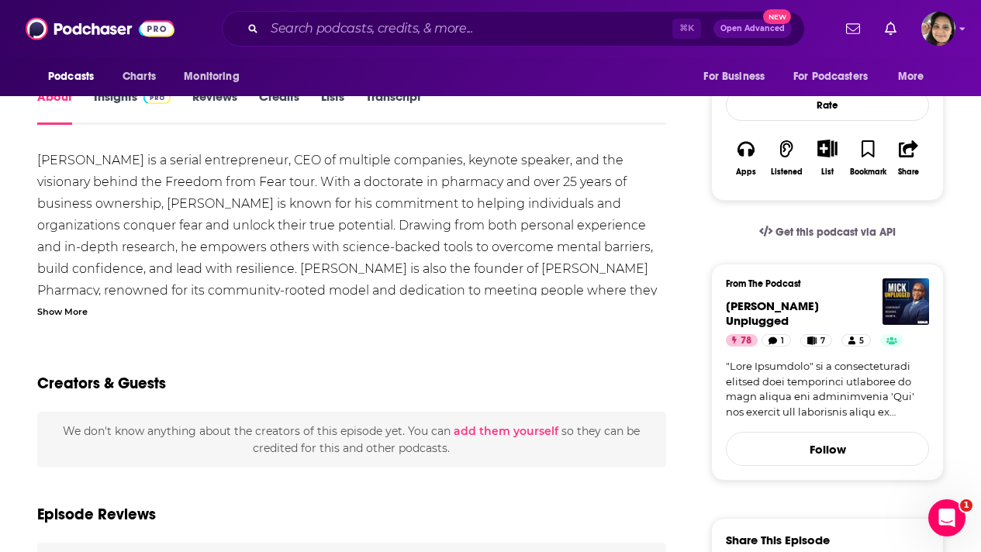
click at [75, 312] on div "Show More" at bounding box center [62, 310] width 50 height 15
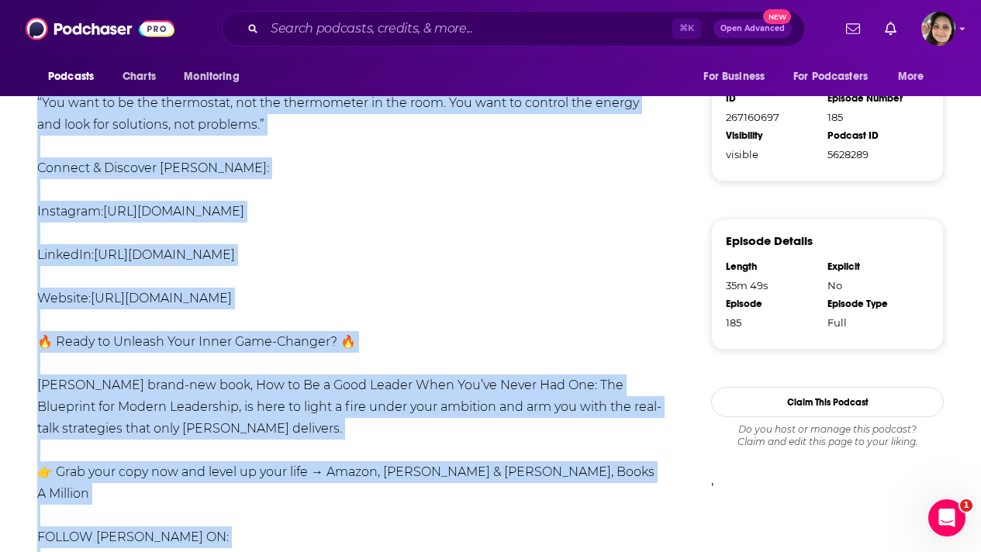
scroll to position [992, 0]
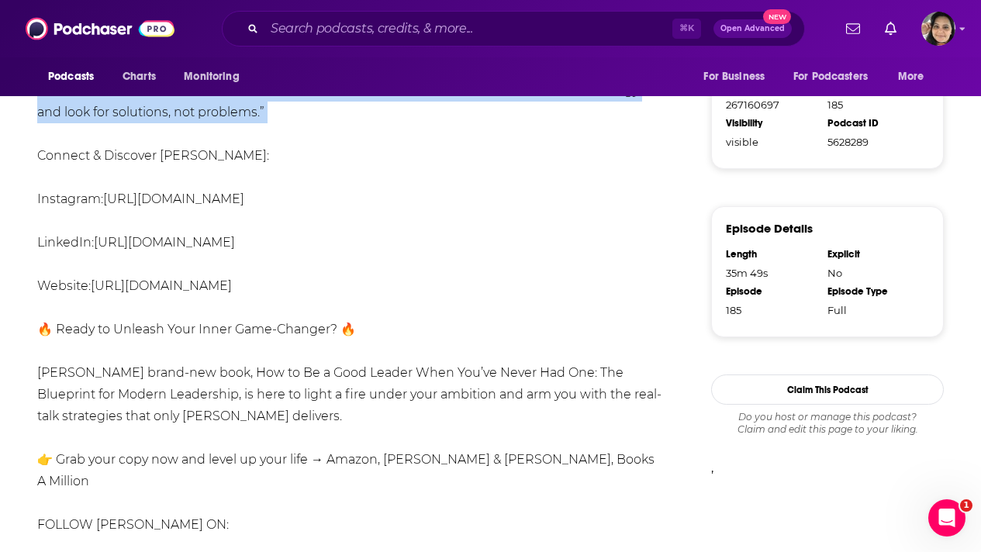
drag, startPoint x: 35, startPoint y: 155, endPoint x: 389, endPoint y: 120, distance: 355.5
click at [389, 120] on div "About Insights Reviews Credits Lists Transcript Dr. Jay Phipps is a serial entr…" at bounding box center [361, 291] width 699 height 1894
copy div "Dr. Jay Phipps is a serial entrepreneur, CEO of multiple companies, keynote spe…"
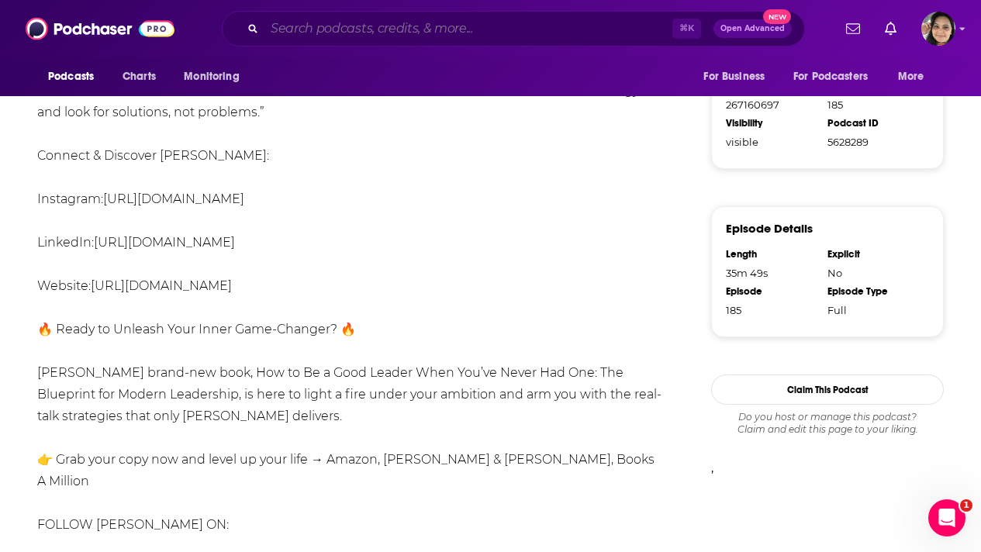
click at [400, 25] on input "Search podcasts, credits, & more..." at bounding box center [469, 28] width 408 height 25
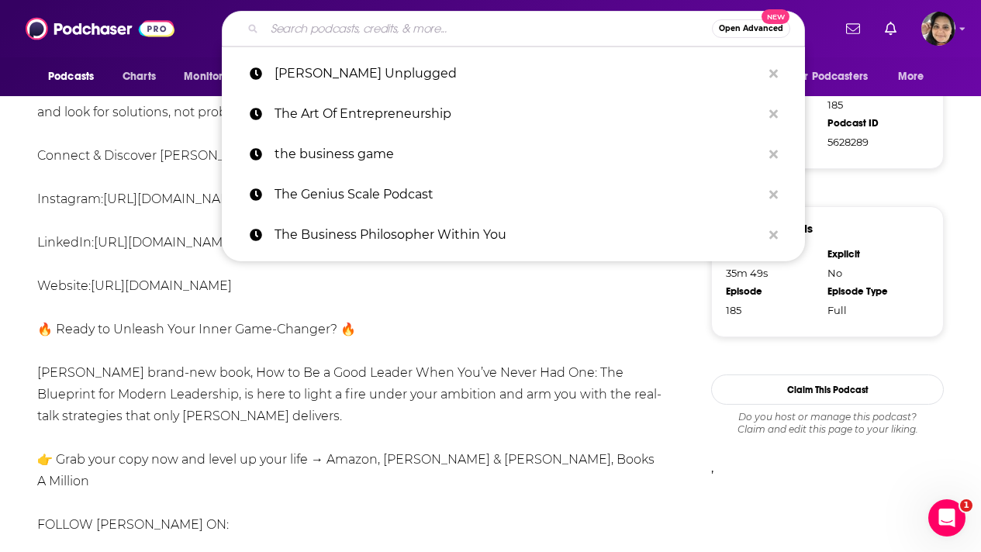
paste input "The Ryan Hanley Show"
type input "The Ryan Hanley Show"
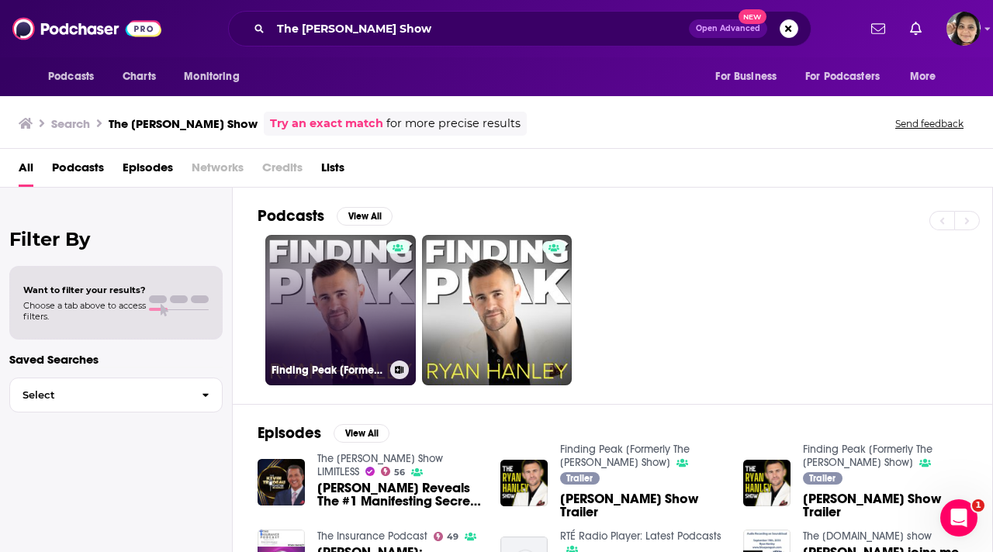
click at [321, 300] on link "Finding Peak [Formerly The Ryan Hanley Show]" at bounding box center [340, 310] width 150 height 150
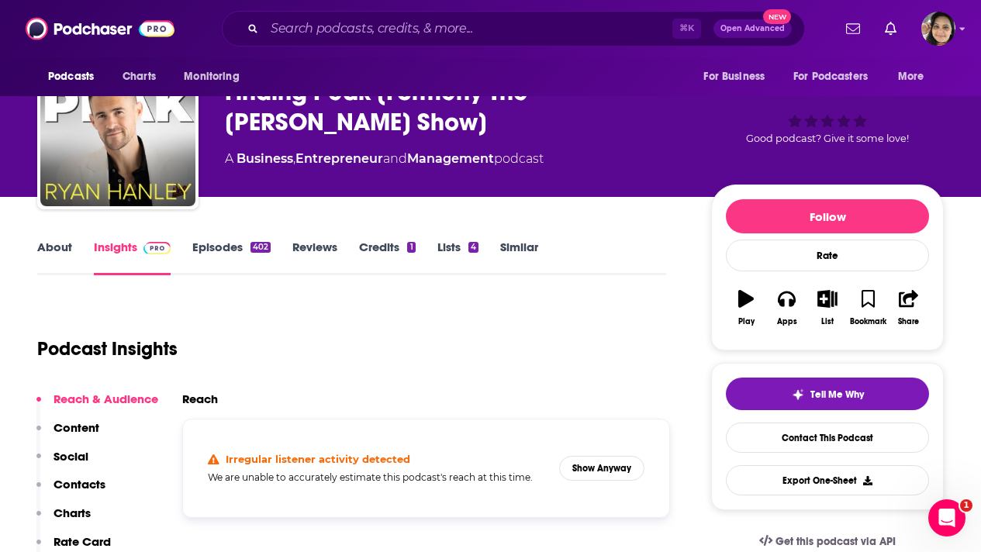
scroll to position [25, 0]
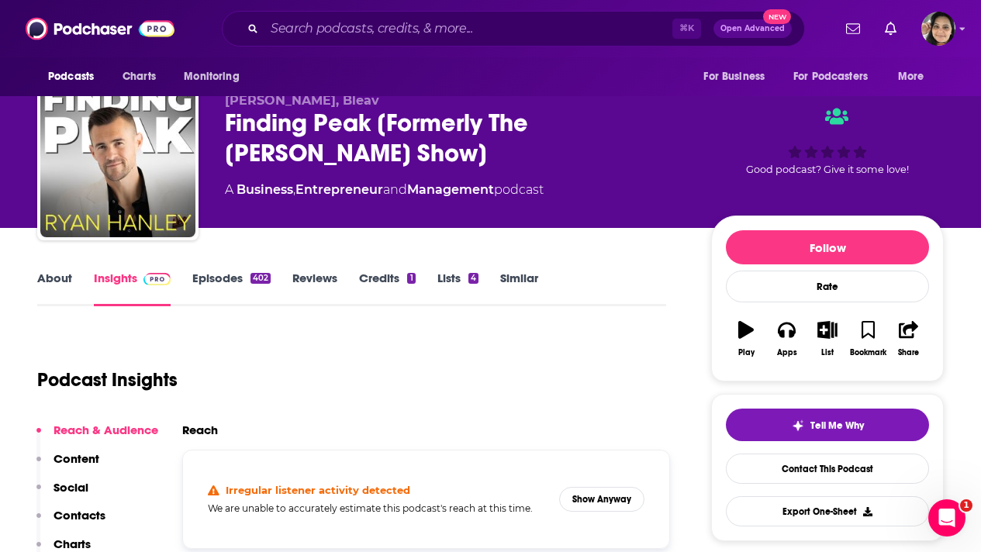
click at [216, 277] on link "Episodes 402" at bounding box center [231, 289] width 78 height 36
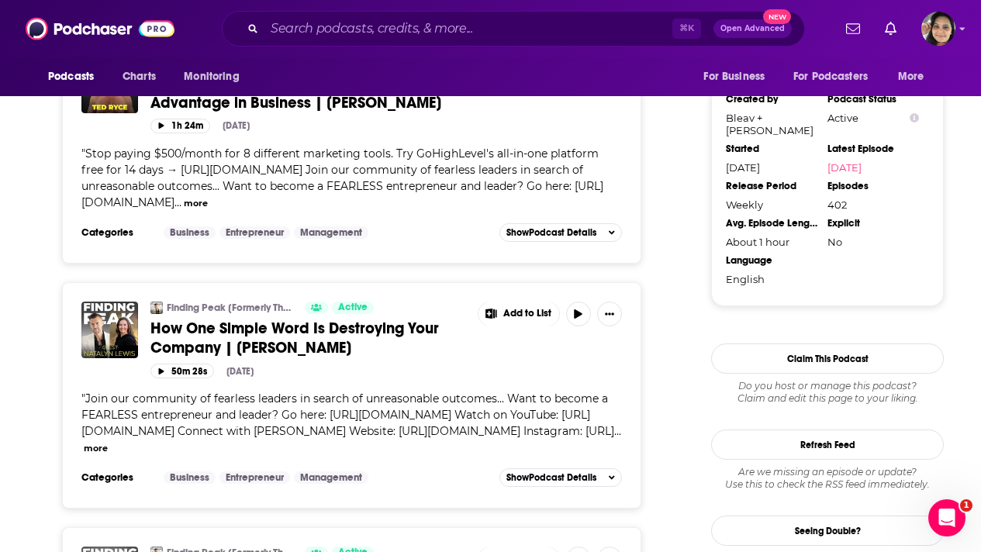
scroll to position [1684, 0]
click at [377, 325] on span "How One Simple Word Is Destroying Your Company | Natalyn Lewis" at bounding box center [294, 337] width 289 height 39
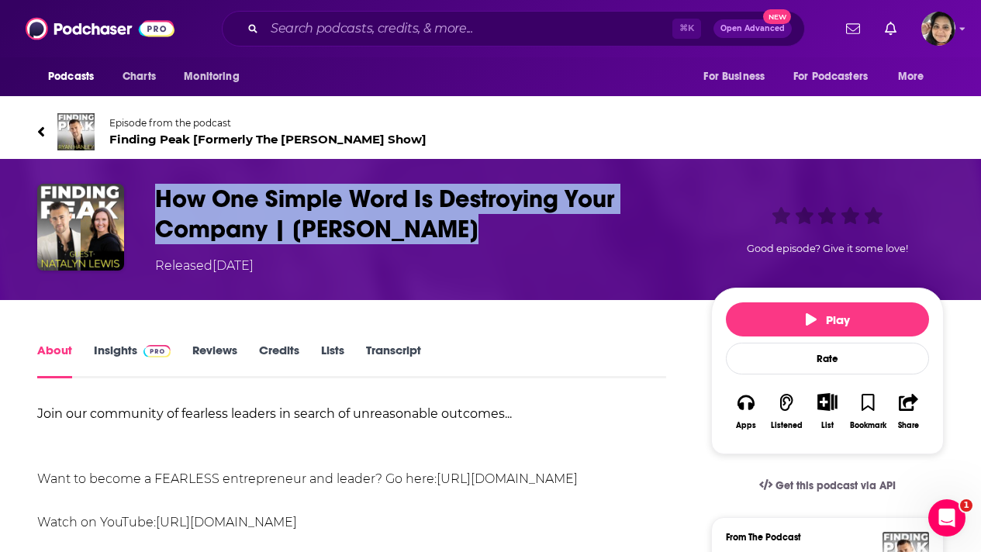
drag, startPoint x: 462, startPoint y: 235, endPoint x: 143, endPoint y: 193, distance: 321.6
click at [143, 193] on div "How One Simple Word Is Destroying Your Company | Natalyn Lewis Released Thursda…" at bounding box center [490, 230] width 907 height 92
copy h1 "How One Simple Word Is Destroying Your Company | Natalyn Lewis"
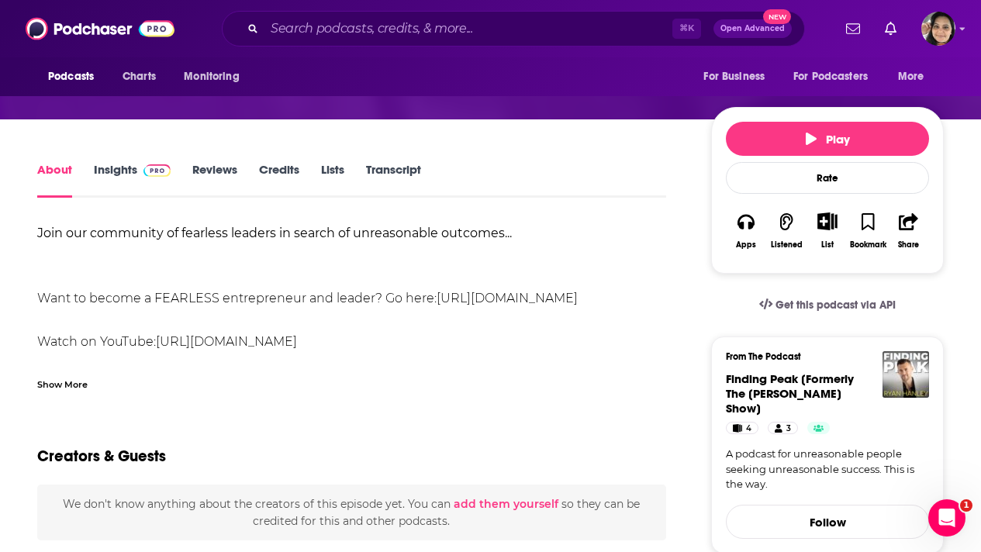
scroll to position [192, 0]
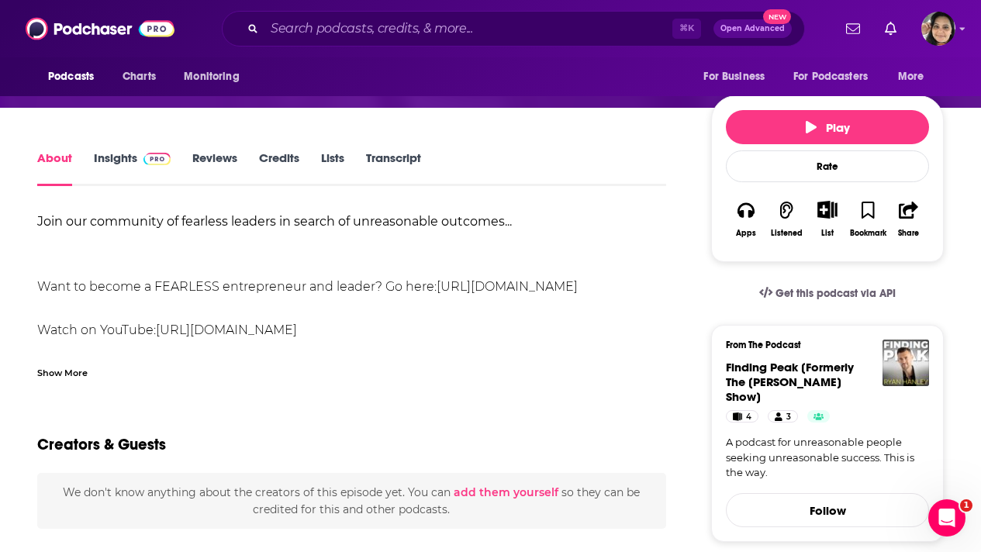
click at [71, 365] on div "Show More" at bounding box center [62, 372] width 50 height 15
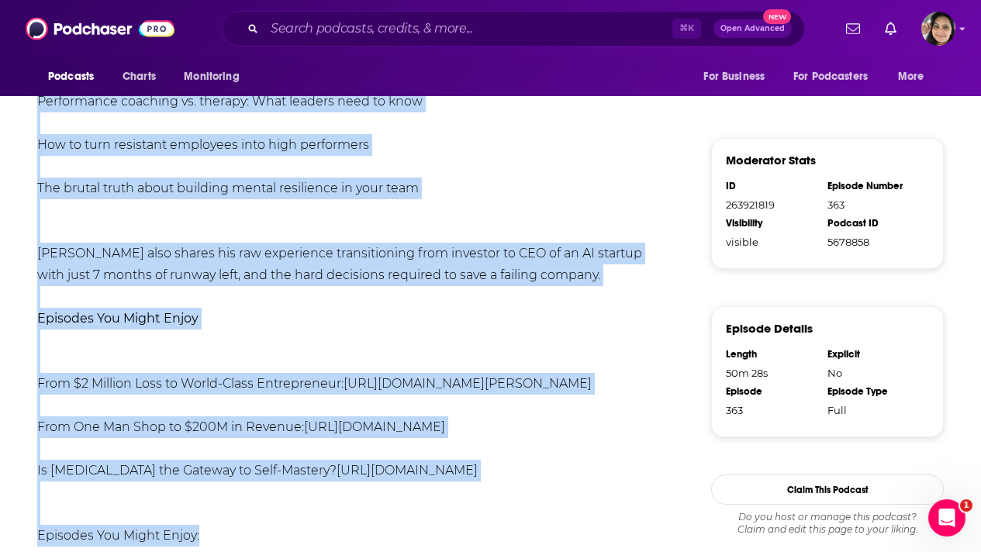
scroll to position [950, 0]
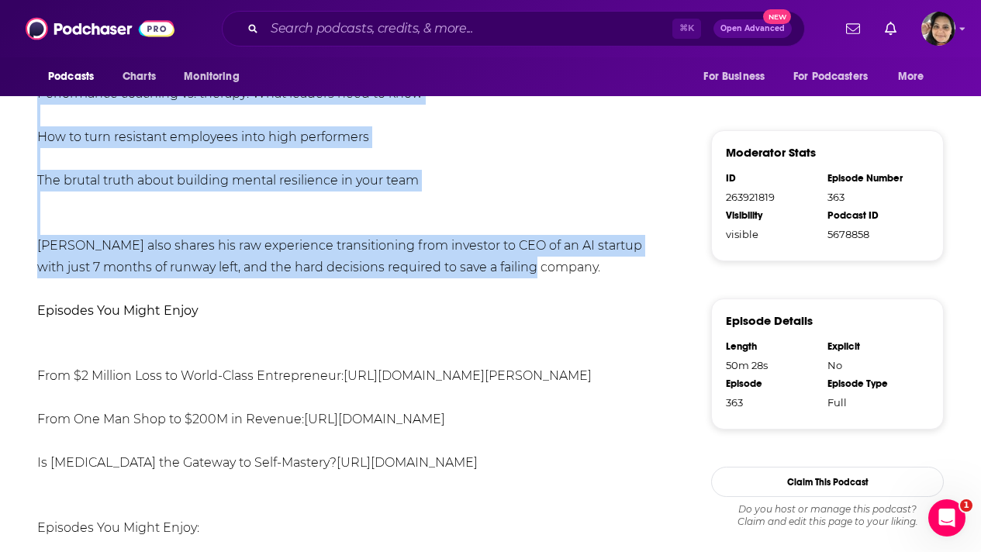
drag, startPoint x: 36, startPoint y: 299, endPoint x: 578, endPoint y: 268, distance: 543.1
click at [578, 268] on div "About Insights Reviews Credits Lists Transcript Join our community of fearless …" at bounding box center [361, 206] width 699 height 1633
copy div "Website: https://nattyo.com/ Instagram: https://www.instagram.com/natty.o.lewis…"
